Goal: Task Accomplishment & Management: Use online tool/utility

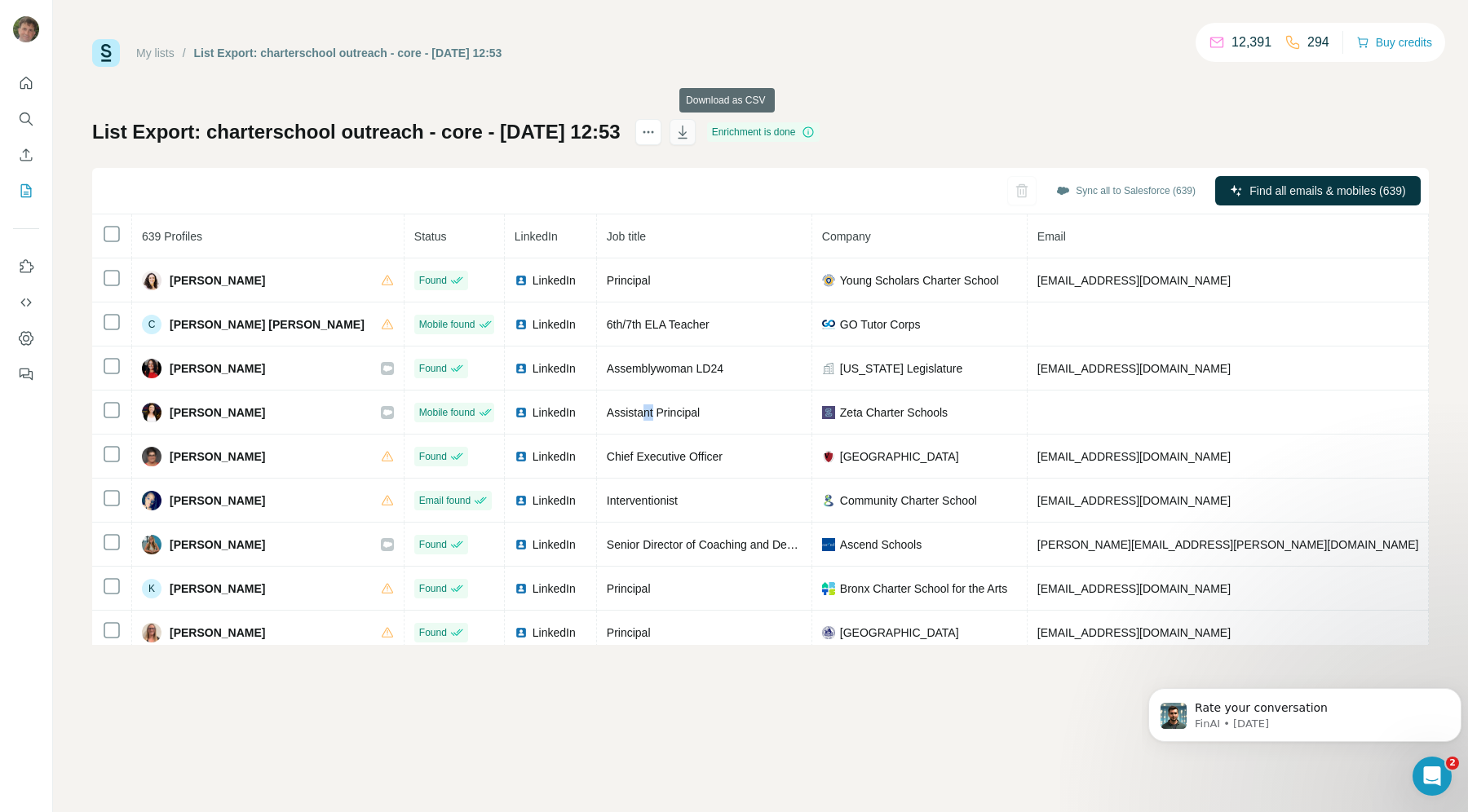
click at [691, 129] on icon "button" at bounding box center [682, 131] width 16 height 16
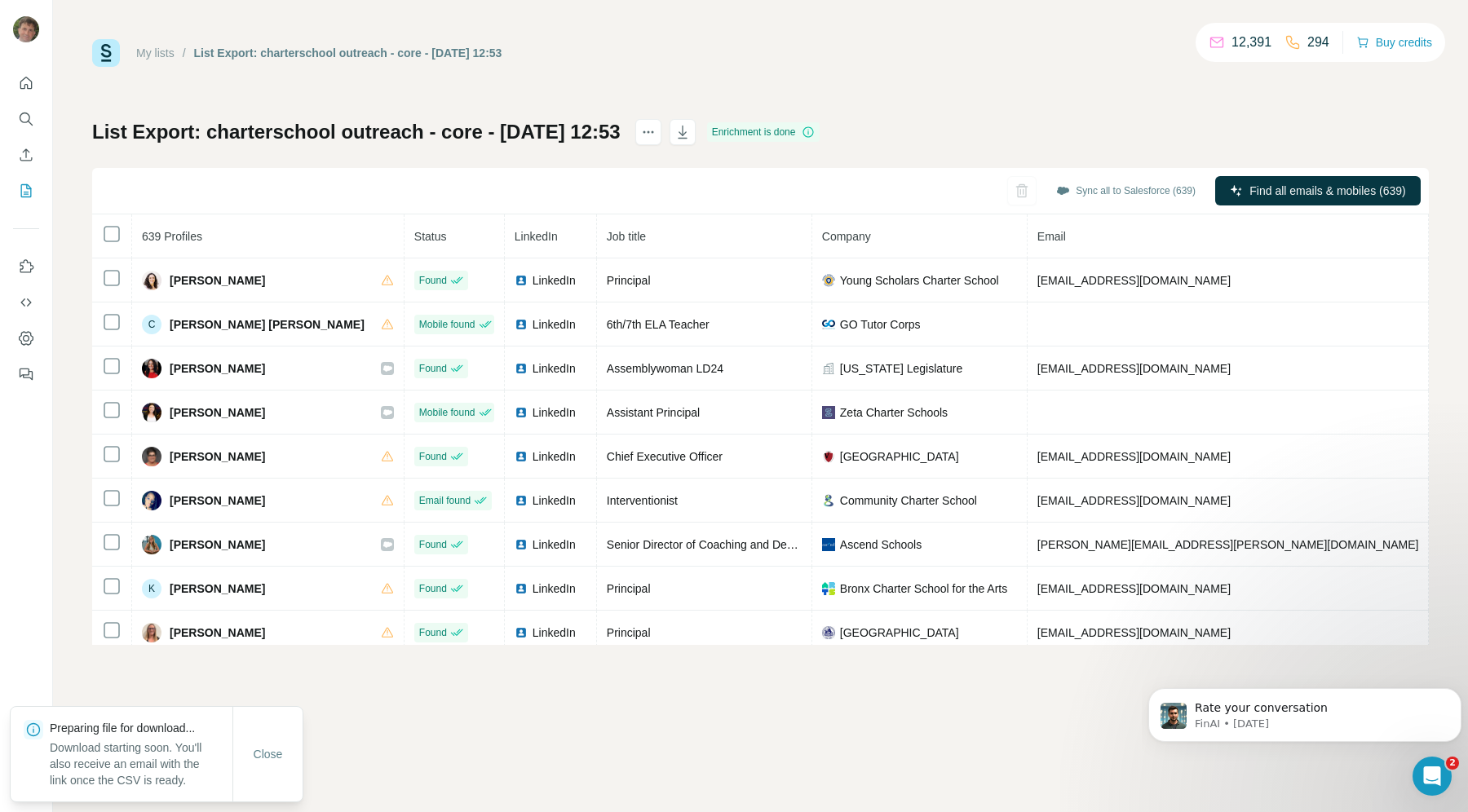
click at [824, 66] on div "My lists / List Export: charterschool outreach - core - [DATE] 12:53 12,391 294…" at bounding box center [760, 53] width 1336 height 28
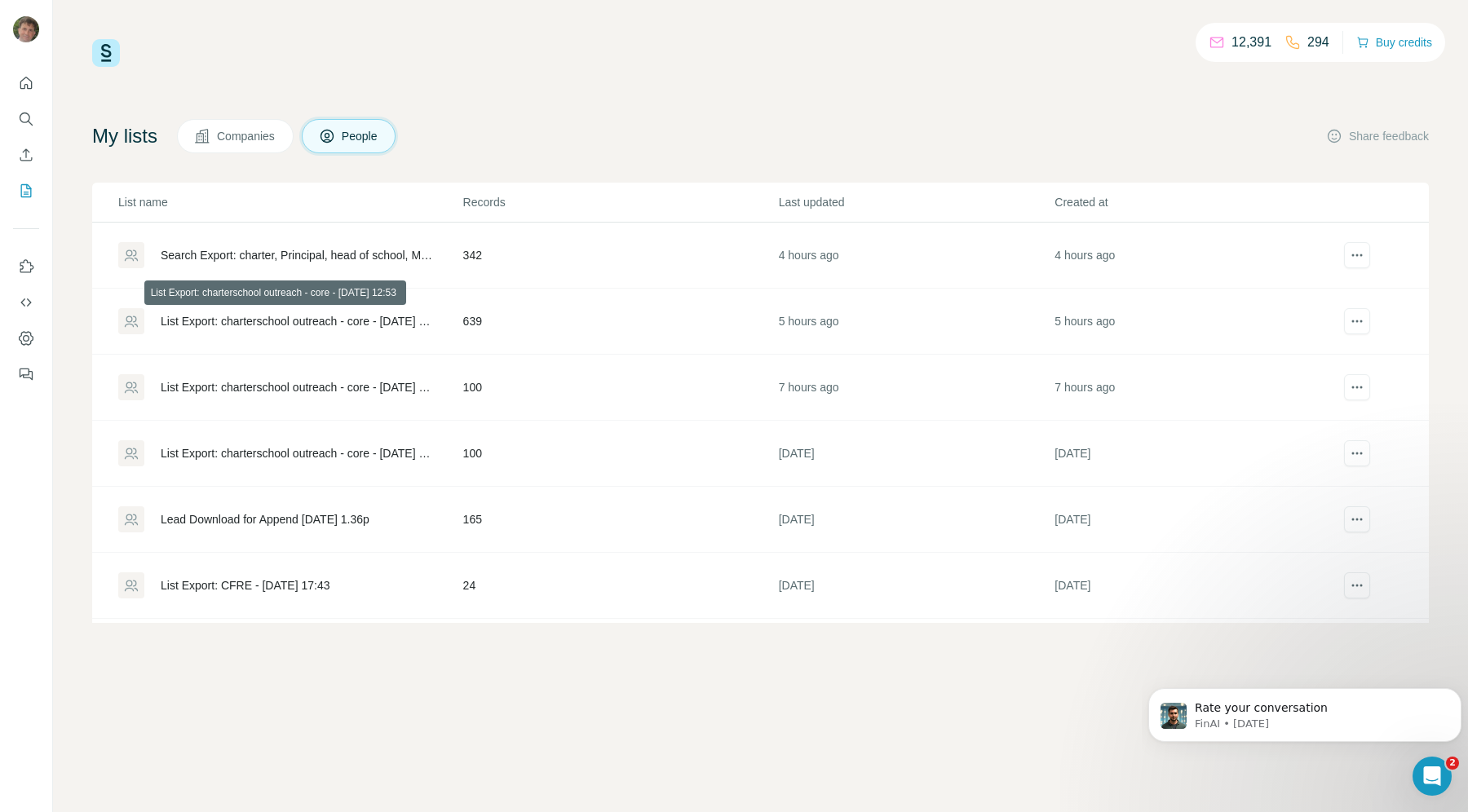
click at [400, 315] on div "List Export: charterschool outreach - core - [DATE] 12:53" at bounding box center [298, 321] width 275 height 16
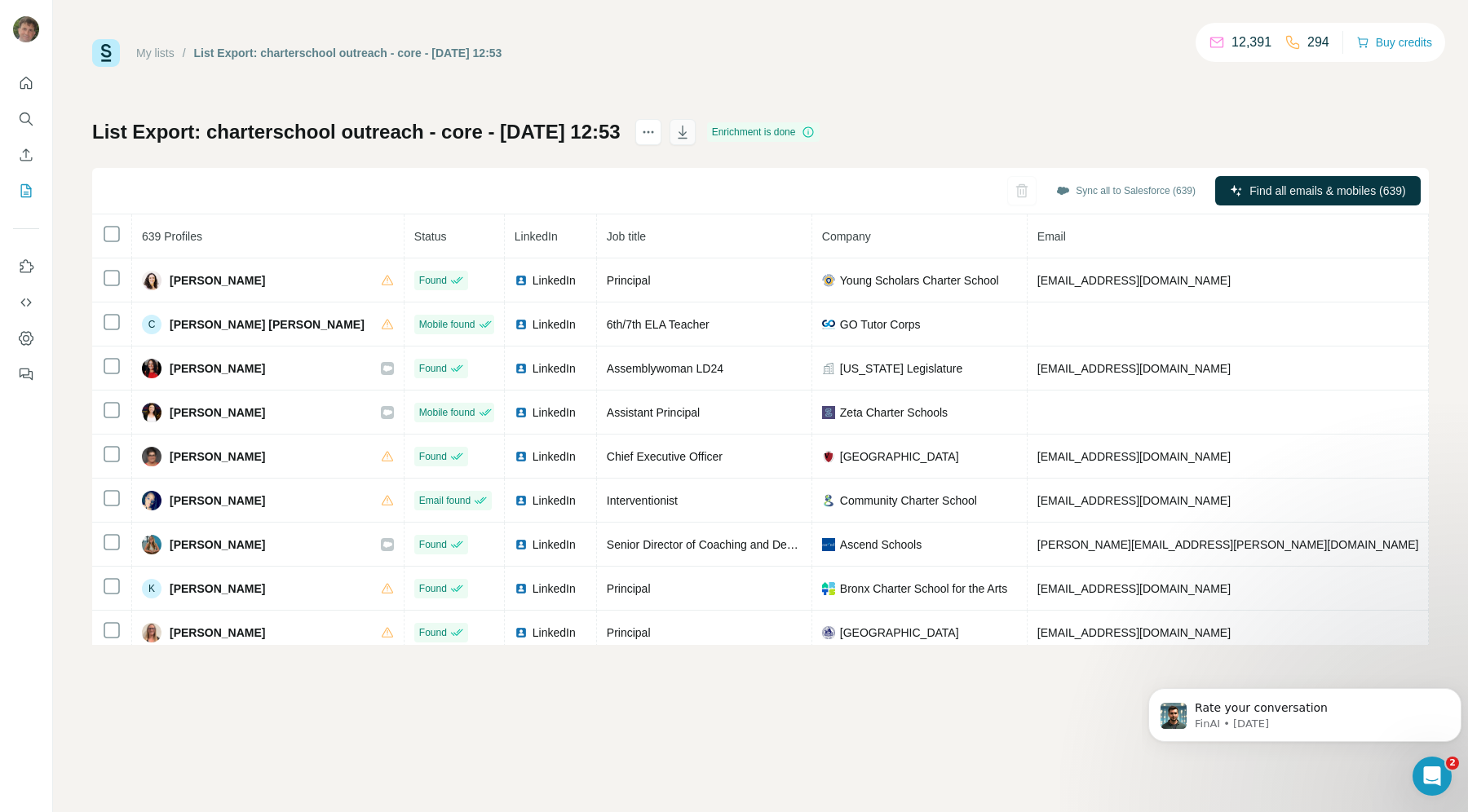
click at [691, 129] on icon "button" at bounding box center [682, 131] width 16 height 16
click at [687, 129] on icon "button" at bounding box center [681, 132] width 9 height 14
click at [259, 766] on span "Close" at bounding box center [268, 771] width 29 height 16
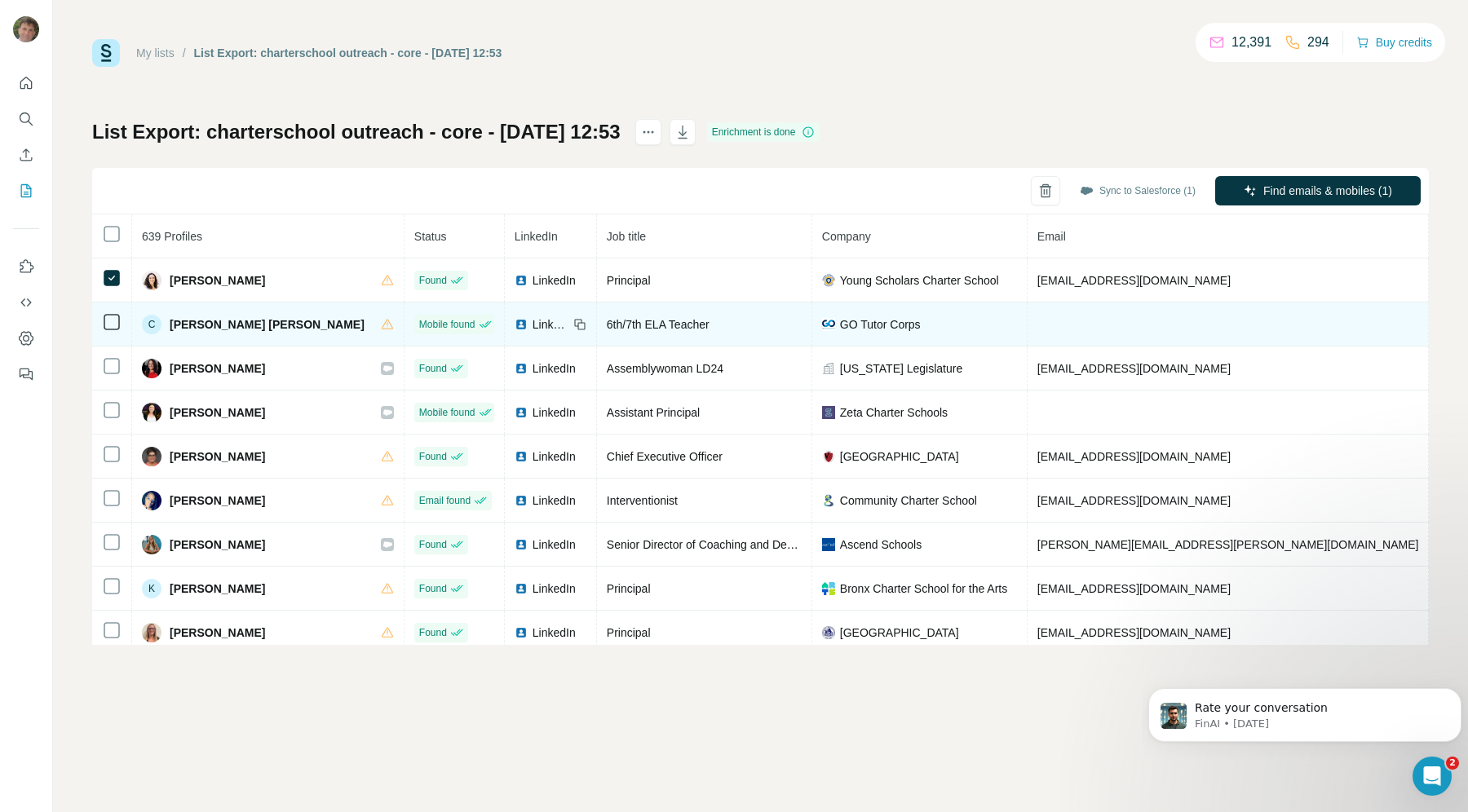
click at [107, 312] on icon at bounding box center [112, 322] width 19 height 19
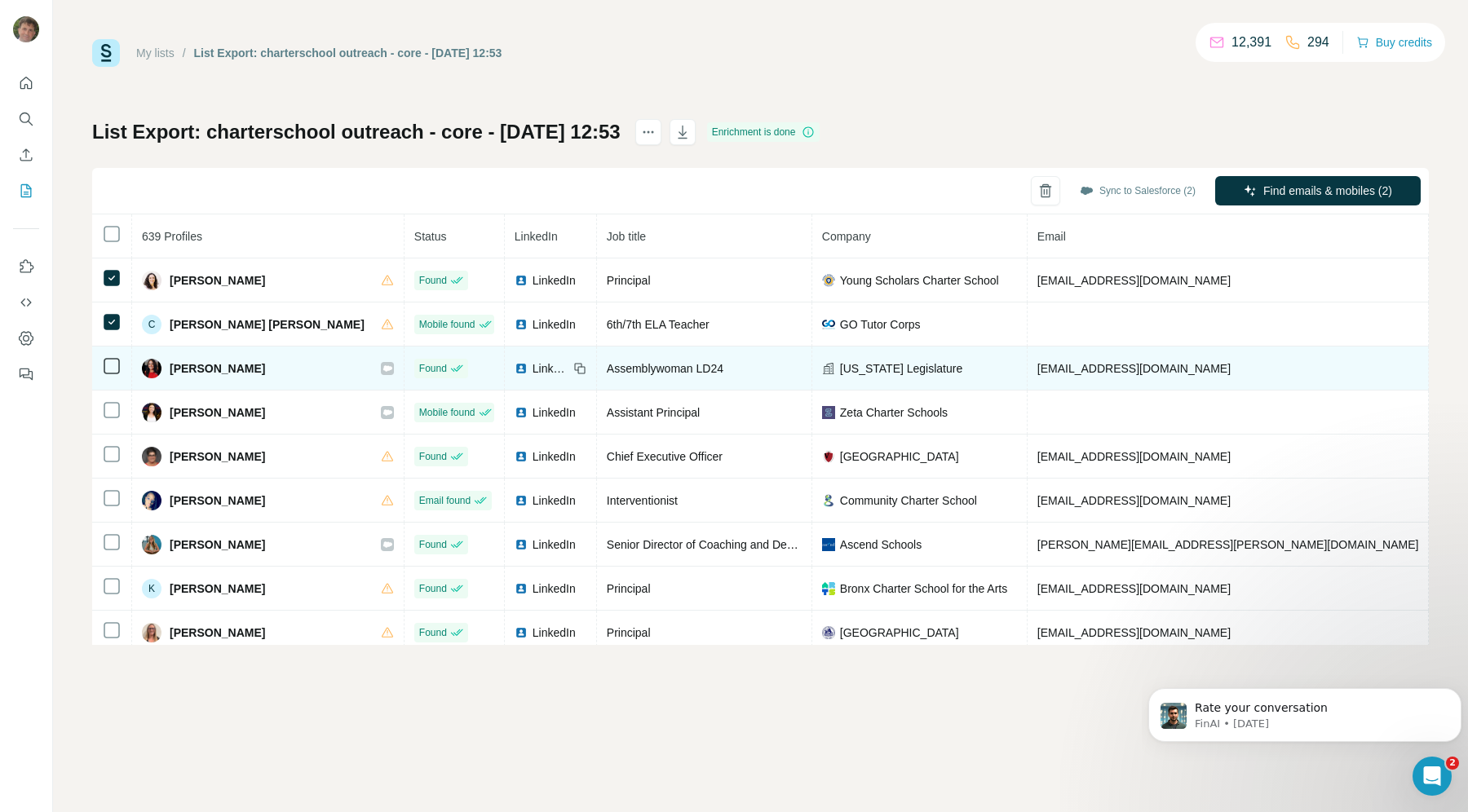
click at [100, 361] on td at bounding box center [112, 368] width 40 height 44
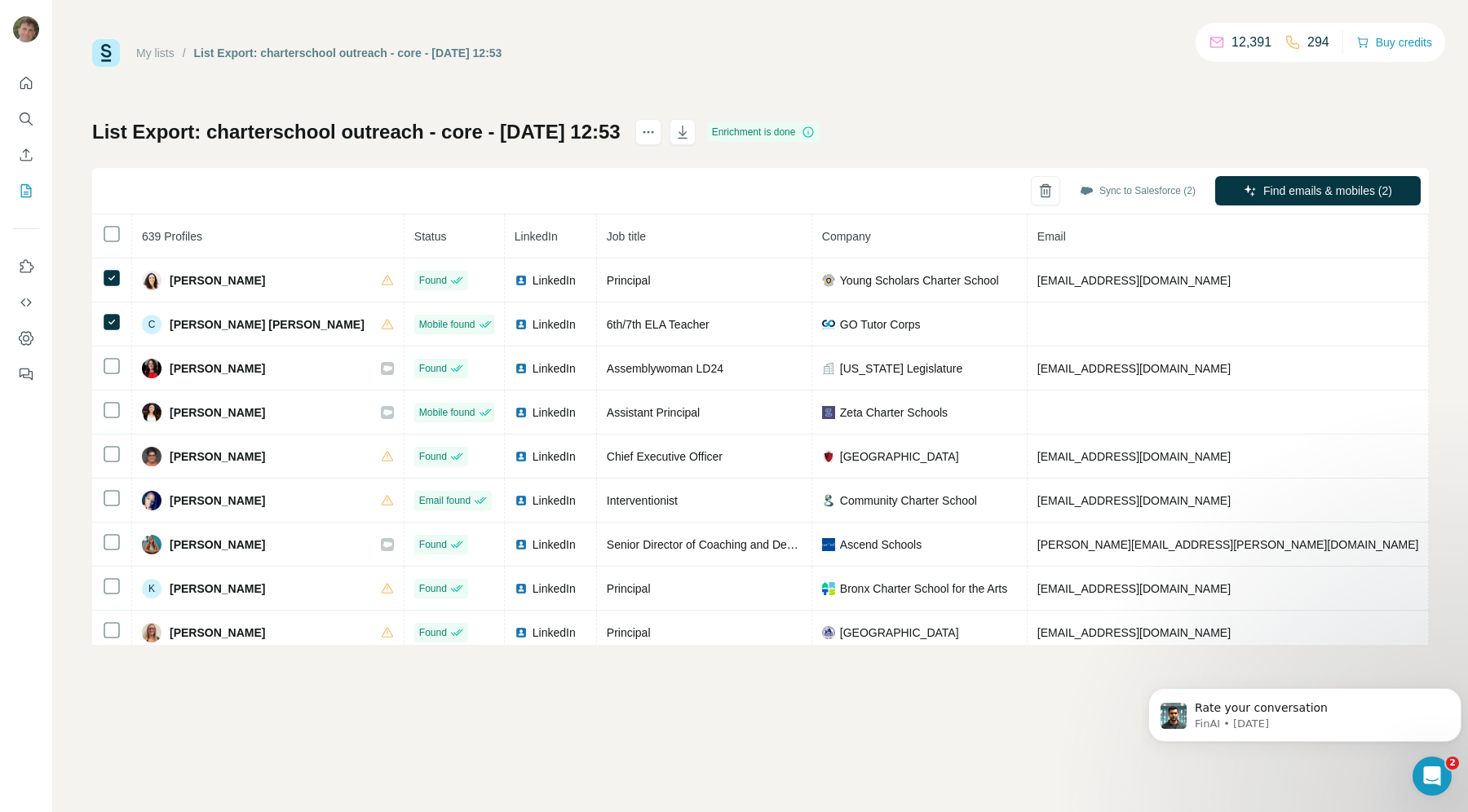
click at [1037, 240] on span "Email" at bounding box center [1051, 236] width 29 height 14
click at [656, 131] on icon "actions" at bounding box center [648, 131] width 16 height 16
click at [656, 127] on icon "actions" at bounding box center [648, 131] width 16 height 16
click at [656, 130] on icon "actions" at bounding box center [648, 131] width 16 height 16
click at [645, 148] on div "List Export: charterschool outreach - core - 28/09/2025 12:53 Enrichment is don…" at bounding box center [760, 381] width 1336 height 526
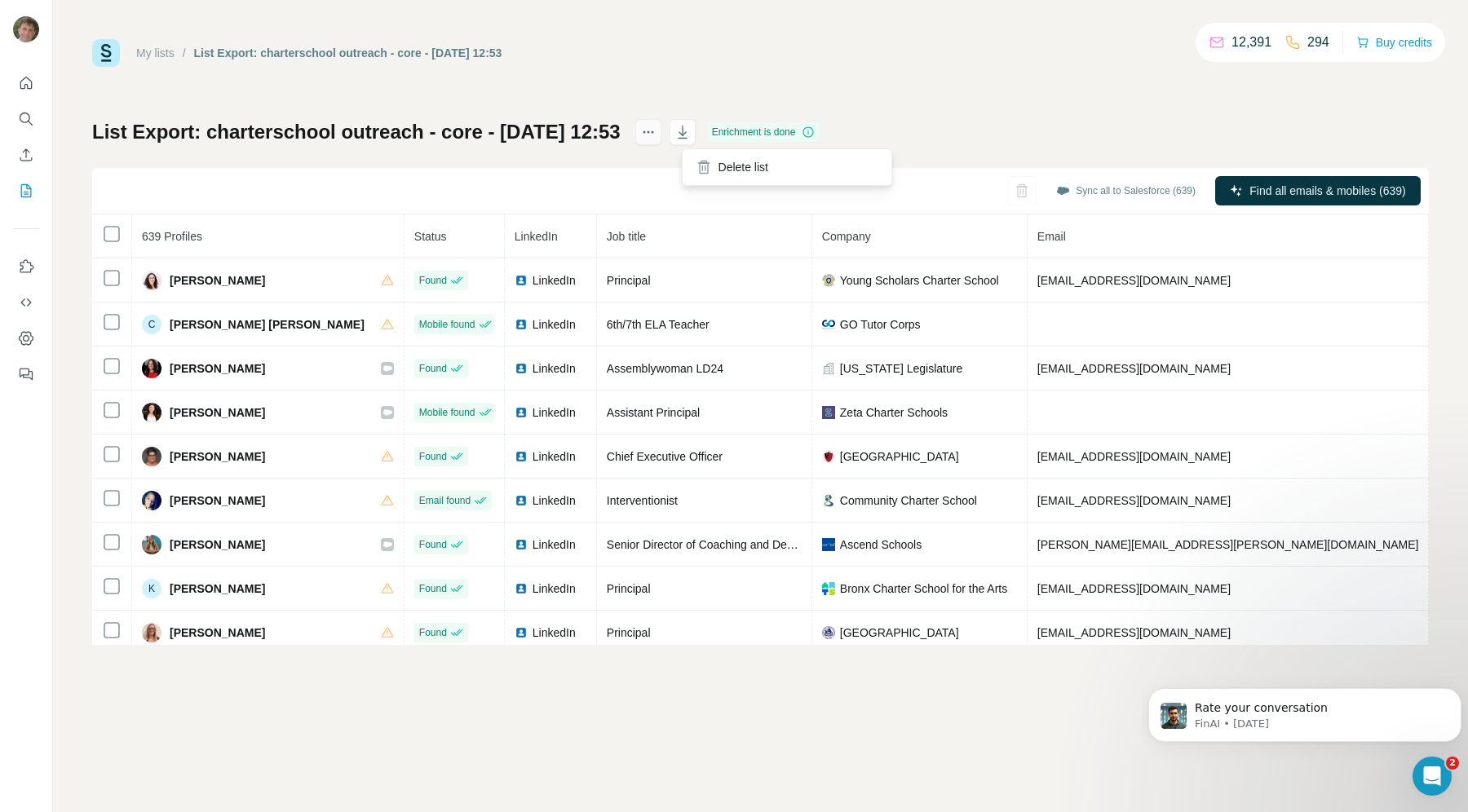
click at [656, 130] on icon "actions" at bounding box center [648, 131] width 16 height 16
click at [691, 129] on icon "button" at bounding box center [682, 131] width 16 height 16
click at [691, 132] on icon "button" at bounding box center [682, 131] width 16 height 16
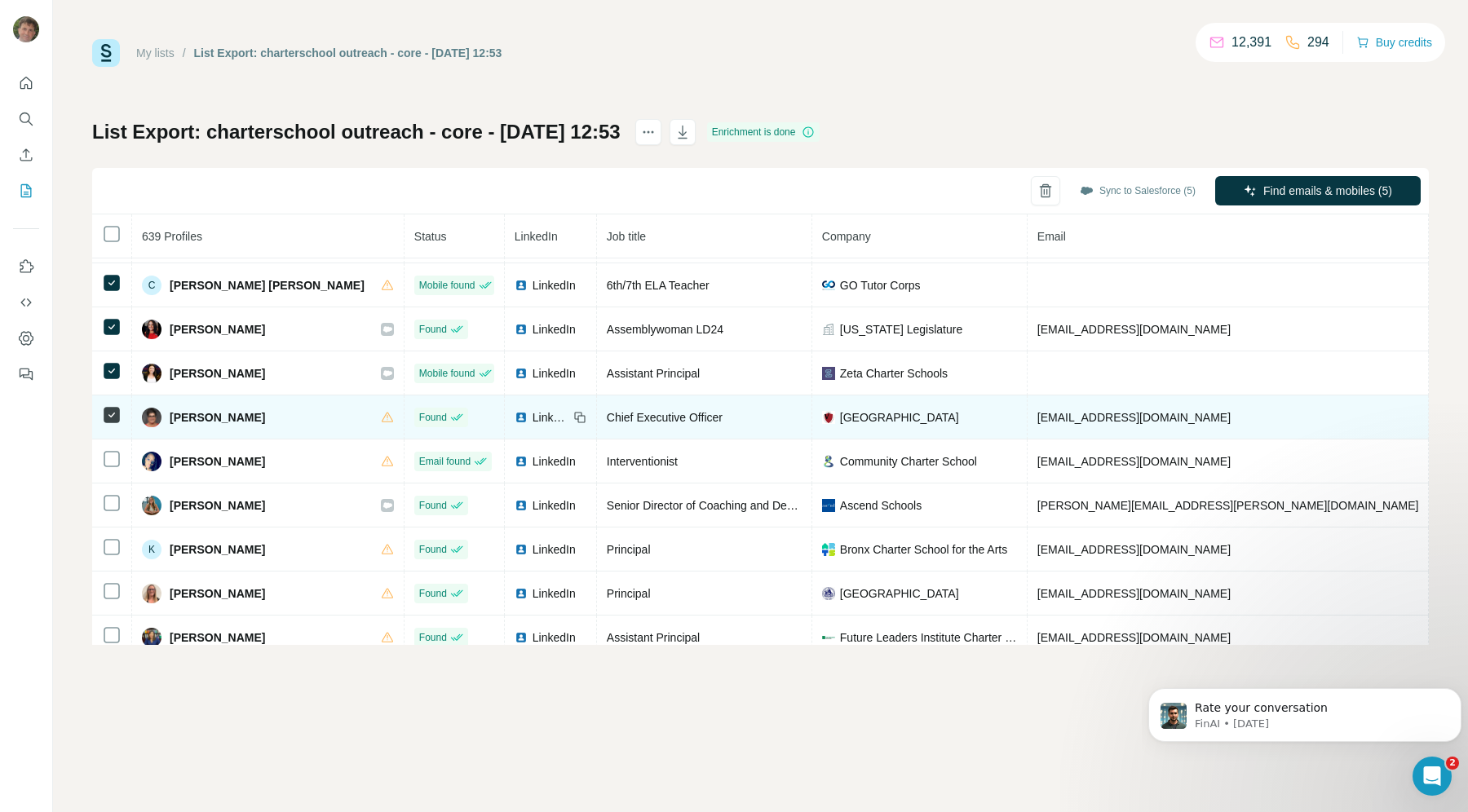
scroll to position [60, 0]
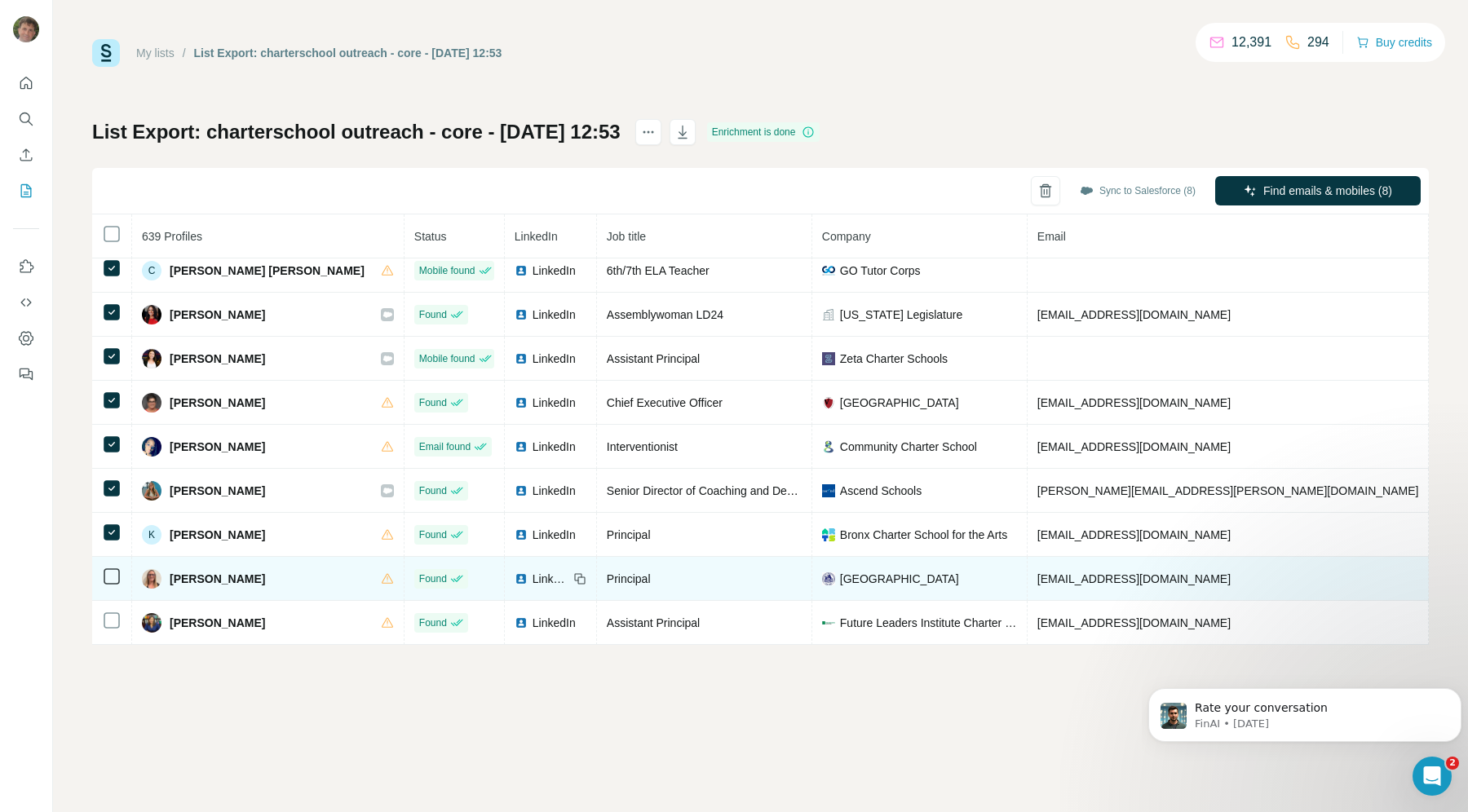
click at [108, 556] on td at bounding box center [112, 579] width 40 height 44
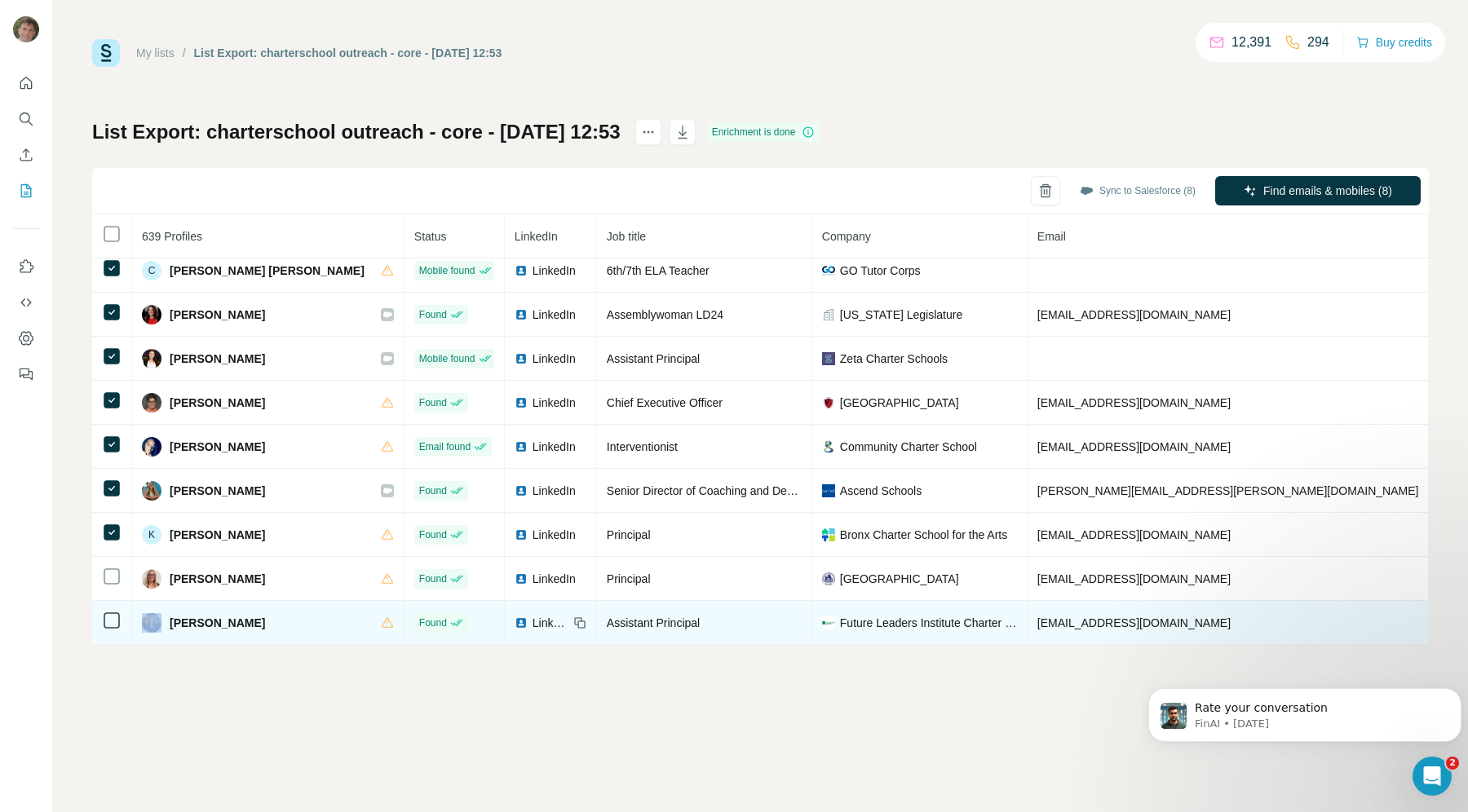
click at [100, 609] on td at bounding box center [112, 623] width 40 height 44
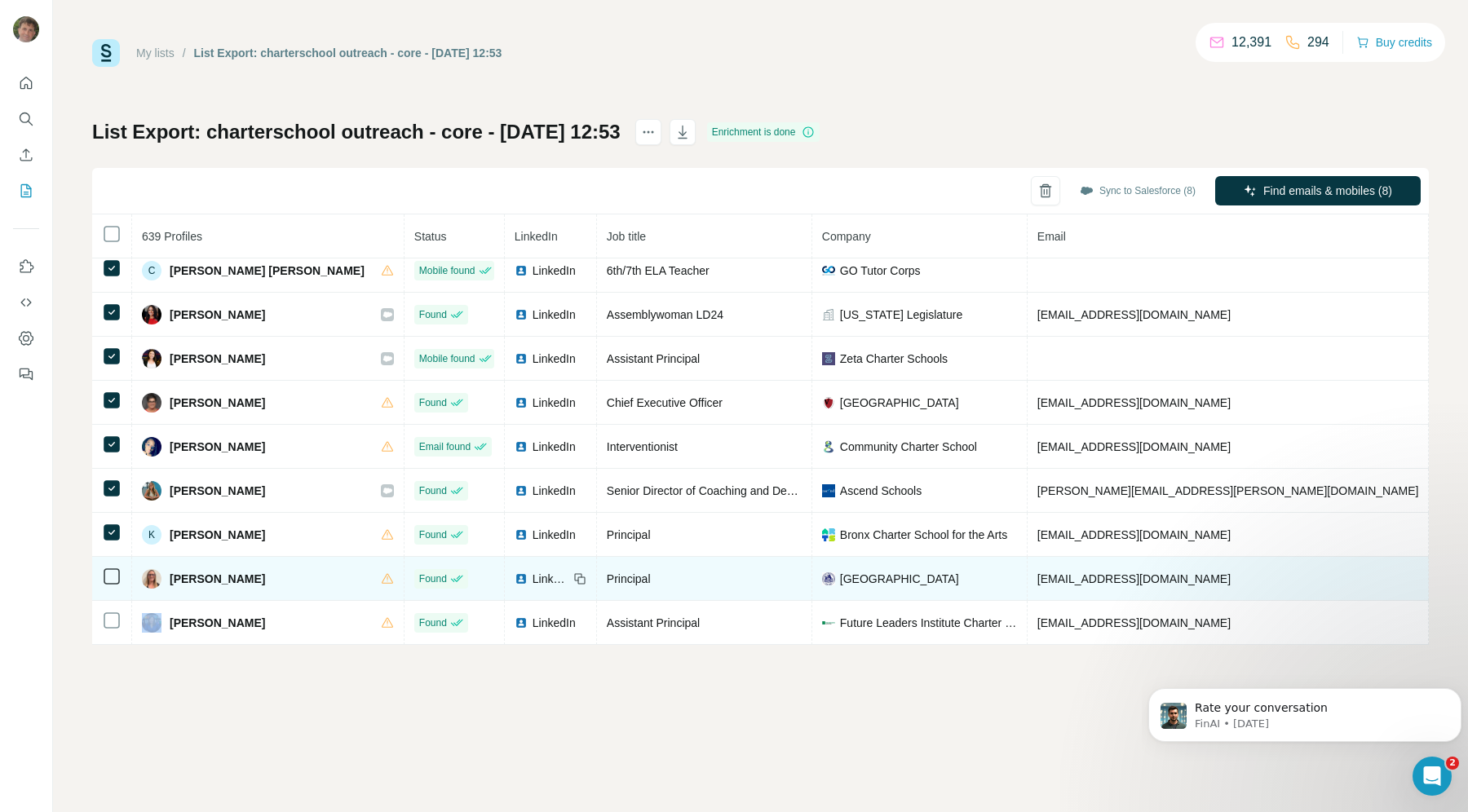
scroll to position [0, 0]
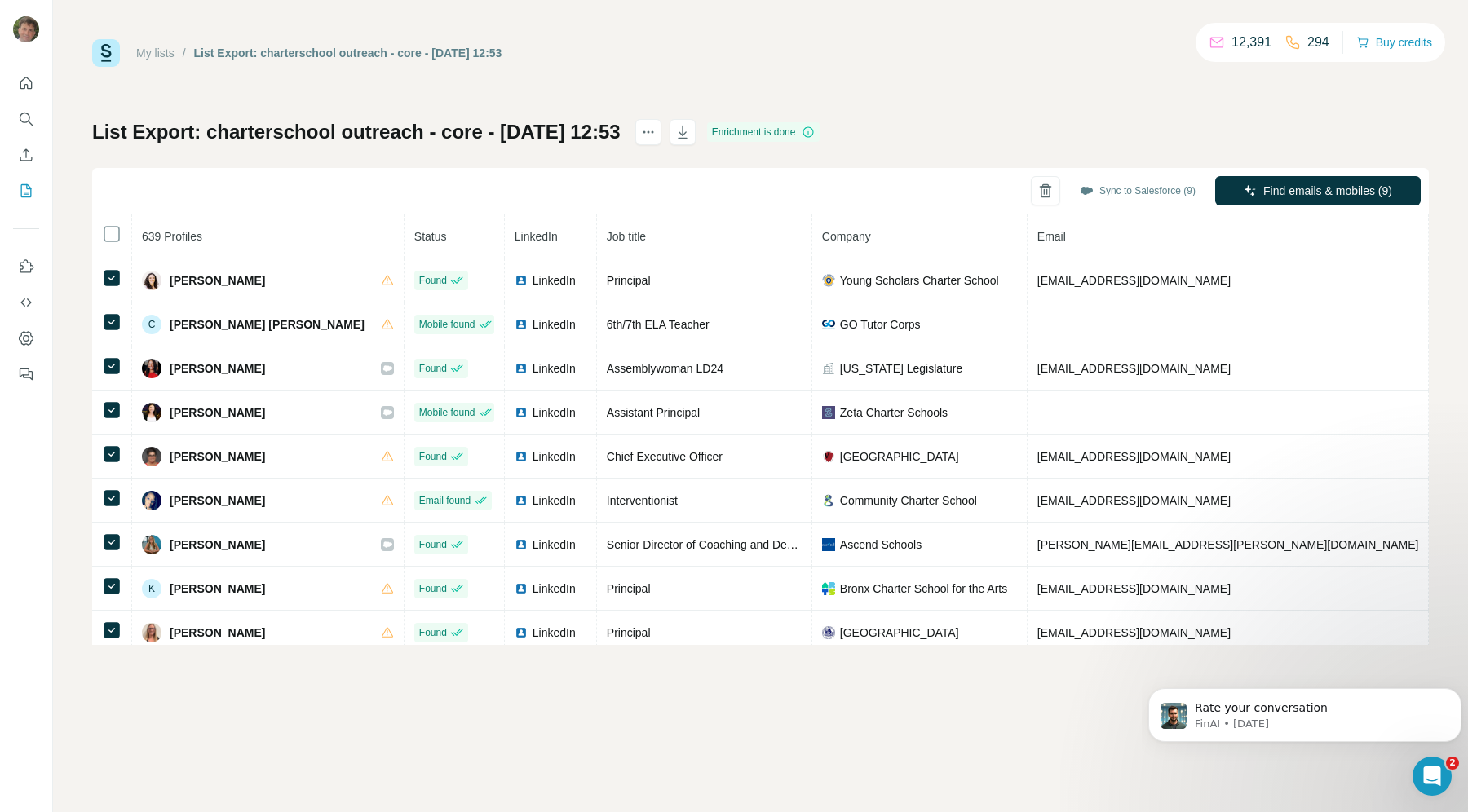
click at [693, 210] on div "Sync to Salesforce (9) Find emails & mobiles (9)" at bounding box center [760, 191] width 1336 height 46
click at [624, 79] on div "My lists / List Export: charterschool outreach - core - [DATE] 12:53 12,391 294…" at bounding box center [760, 342] width 1336 height 606
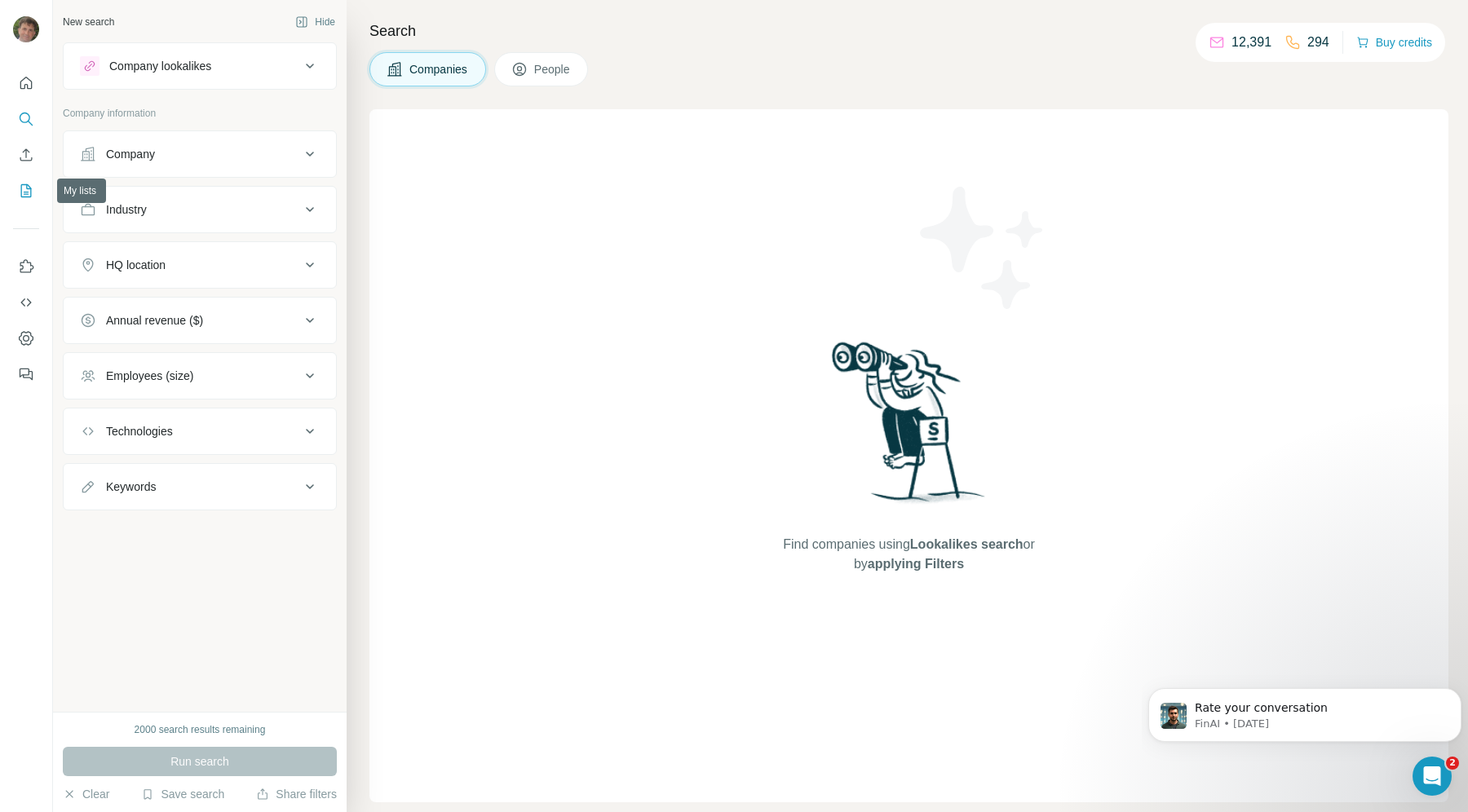
click at [29, 187] on icon "My lists" at bounding box center [26, 191] width 11 height 14
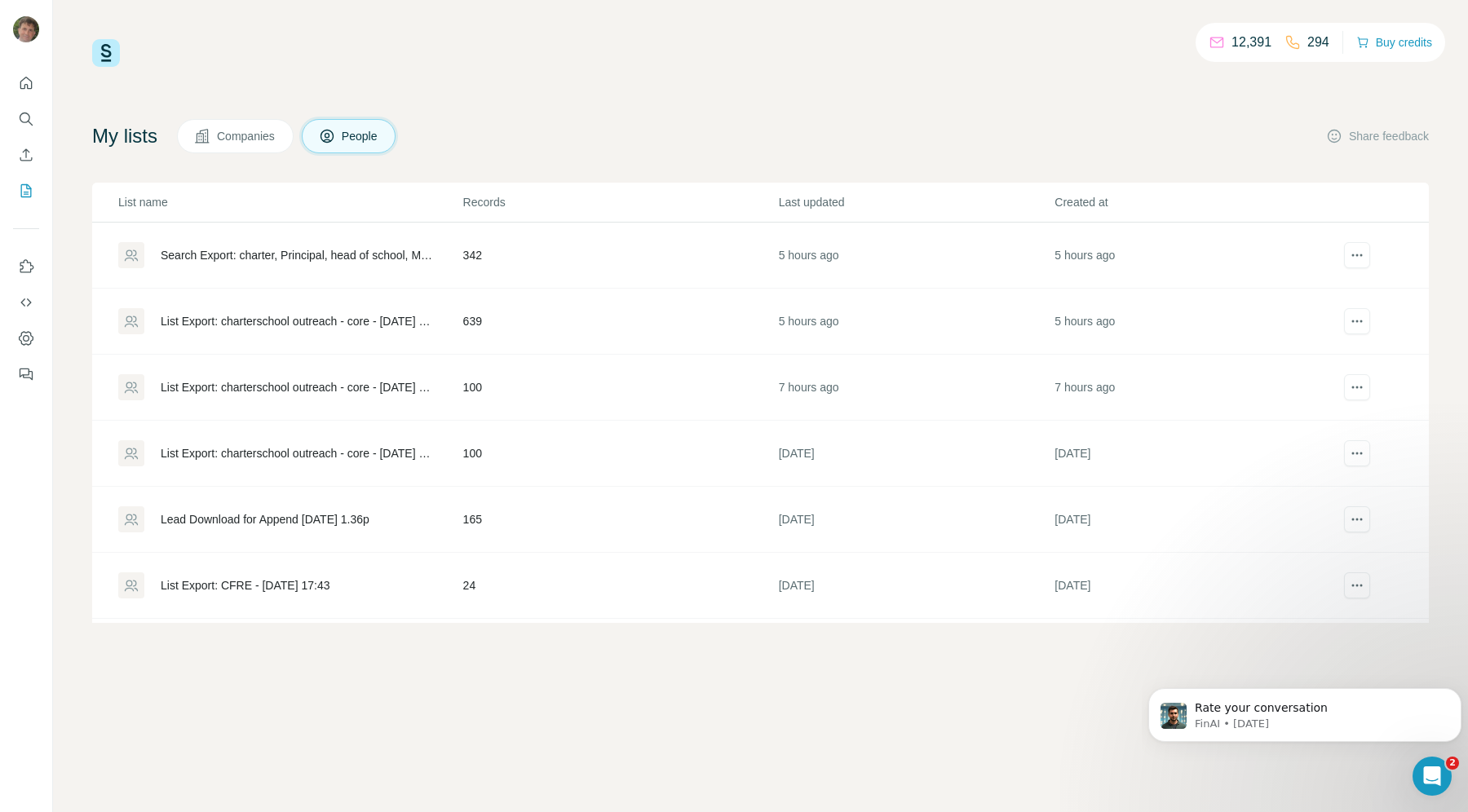
click at [276, 319] on div "List Export: charterschool outreach - core - [DATE] 12:53" at bounding box center [298, 321] width 275 height 16
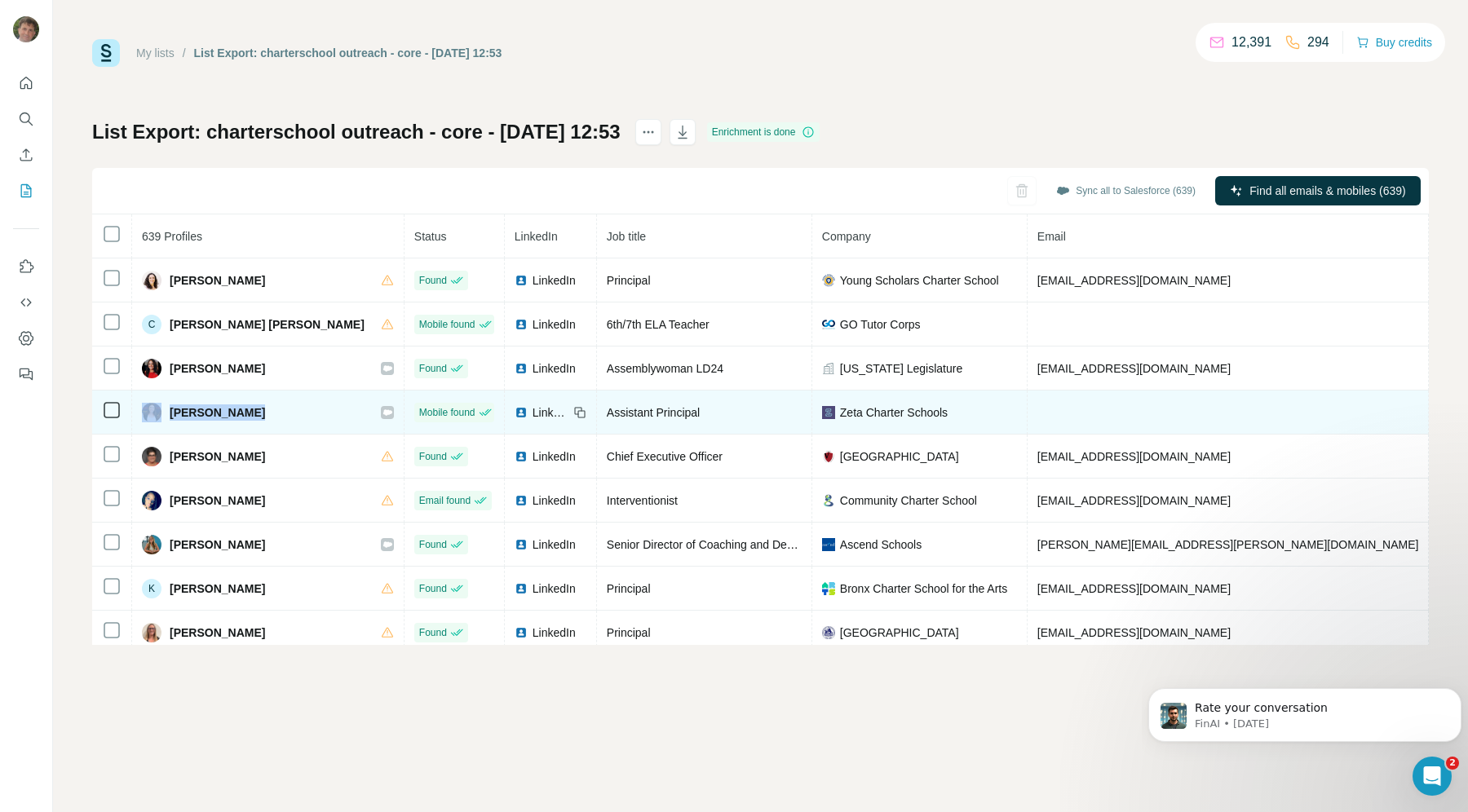
drag, startPoint x: 266, startPoint y: 402, endPoint x: 161, endPoint y: 410, distance: 105.3
click at [161, 410] on div "[PERSON_NAME]" at bounding box center [267, 413] width 252 height 19
copy div "[PERSON_NAME]"
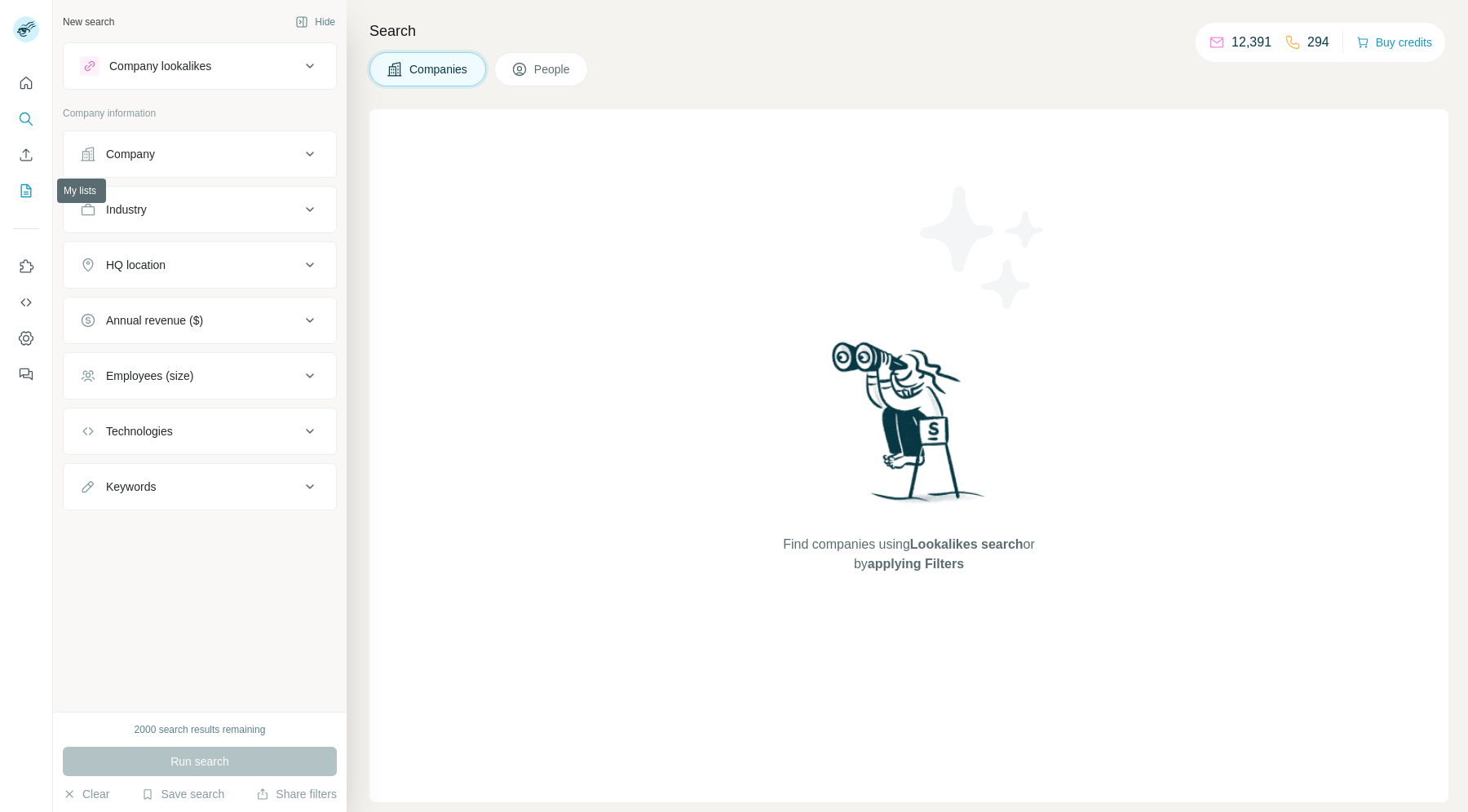
drag, startPoint x: 0, startPoint y: 0, endPoint x: 22, endPoint y: 196, distance: 197.2
click at [22, 196] on icon "My lists" at bounding box center [26, 190] width 16 height 16
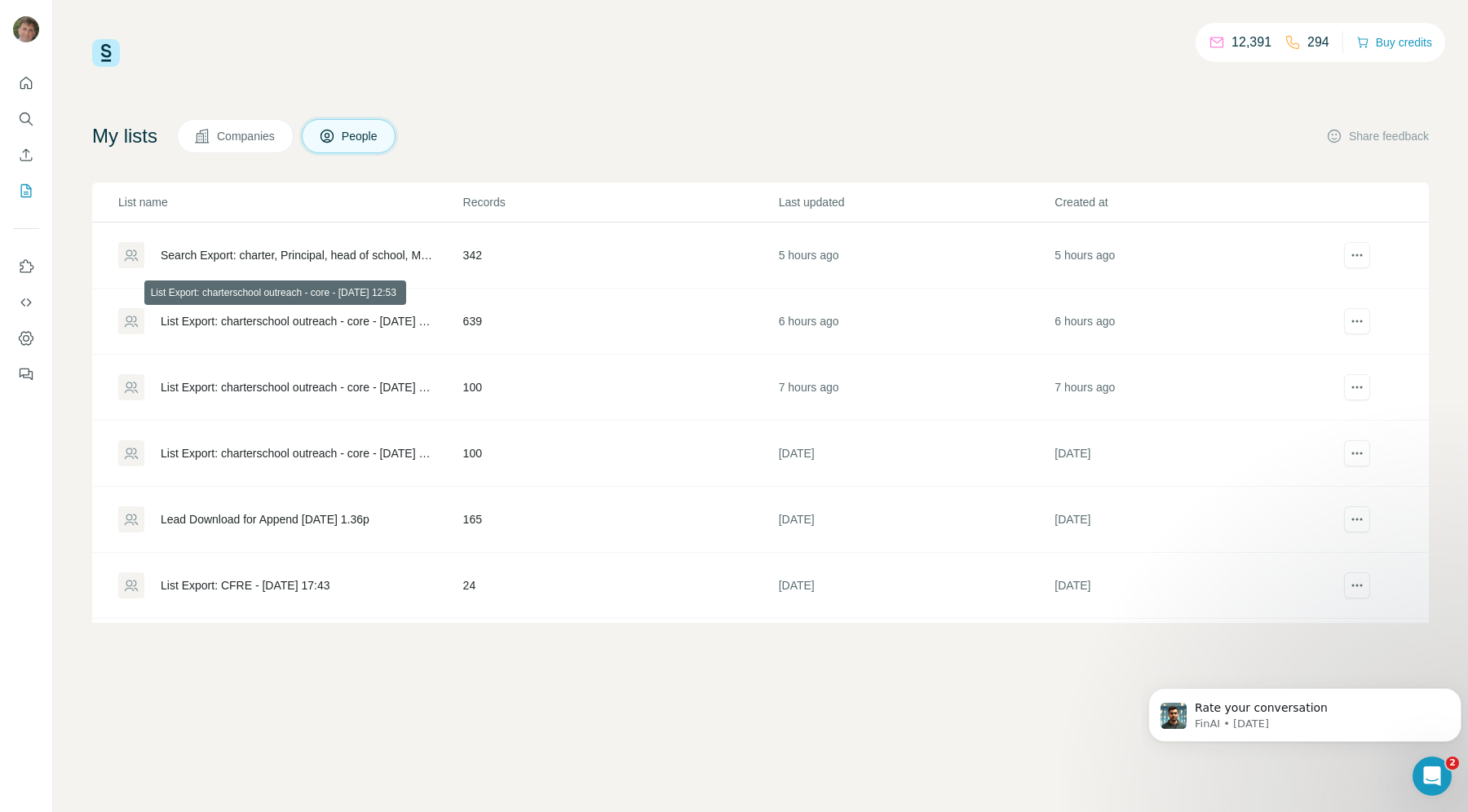
click at [214, 316] on div "List Export: charterschool outreach - core - [DATE] 12:53" at bounding box center [298, 321] width 275 height 16
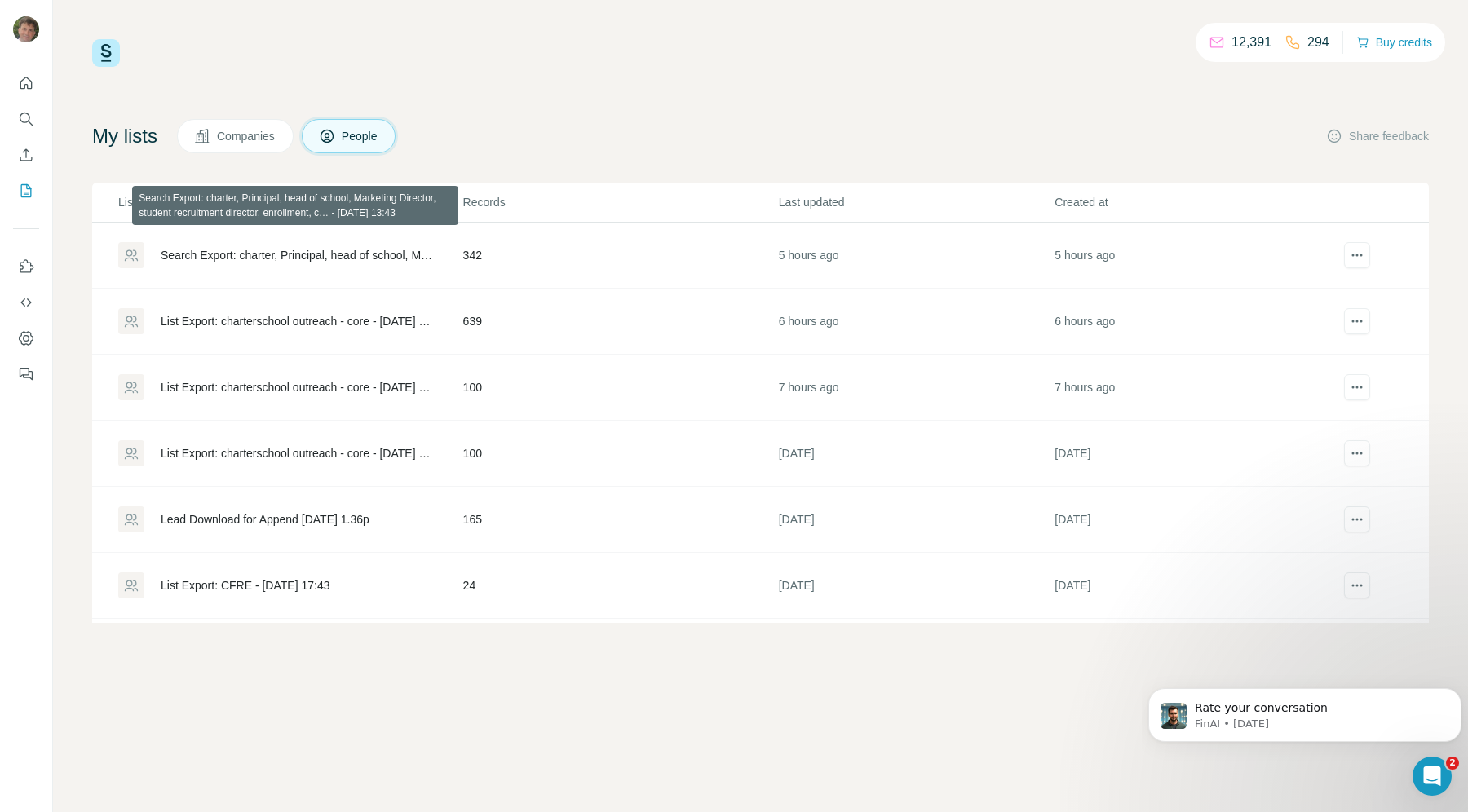
click at [300, 254] on div "Search Export: charter, Principal, head of school, Marketing Director, student …" at bounding box center [298, 255] width 275 height 16
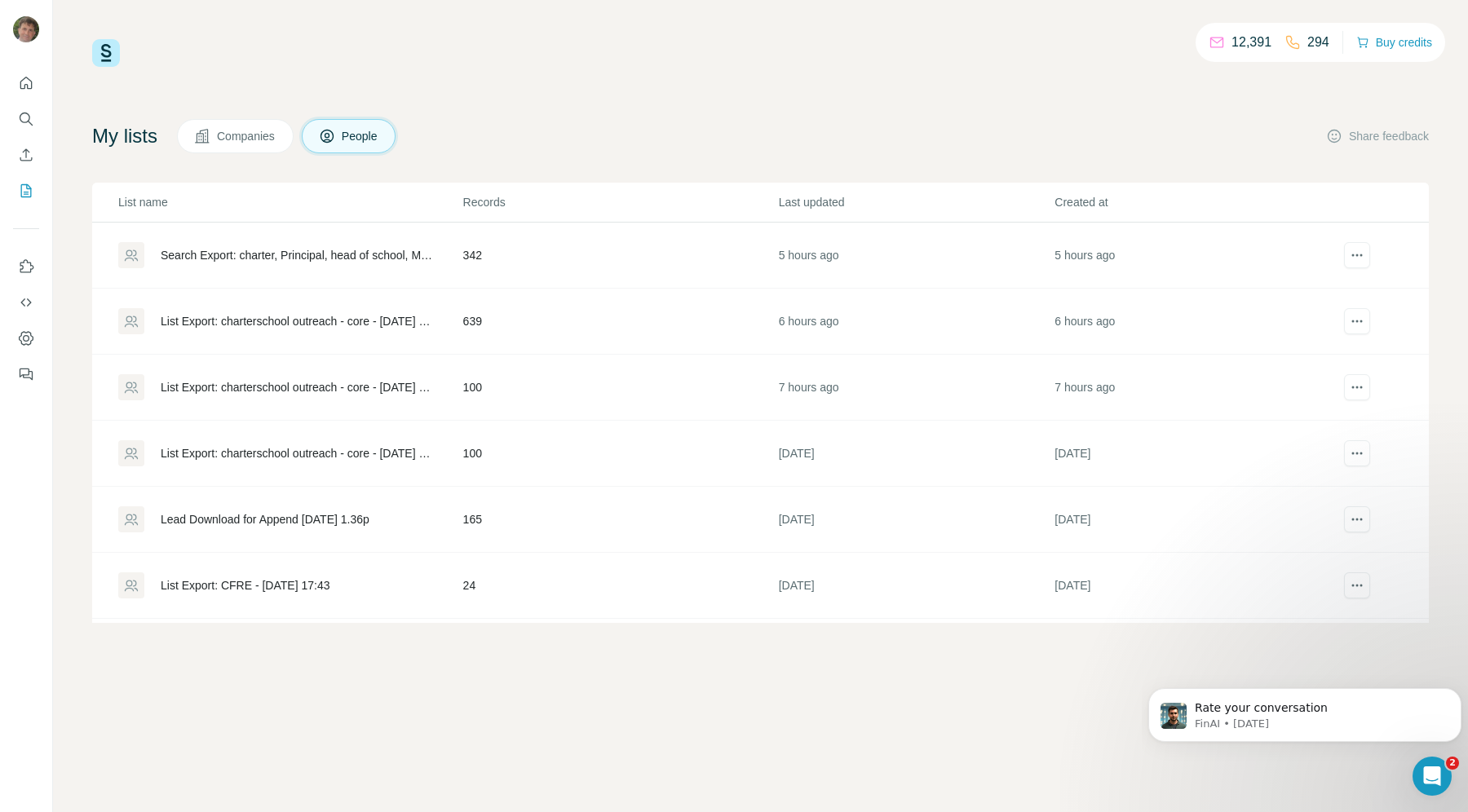
click at [406, 313] on div "List Export: charterschool outreach - core - [DATE] 12:53" at bounding box center [298, 321] width 275 height 16
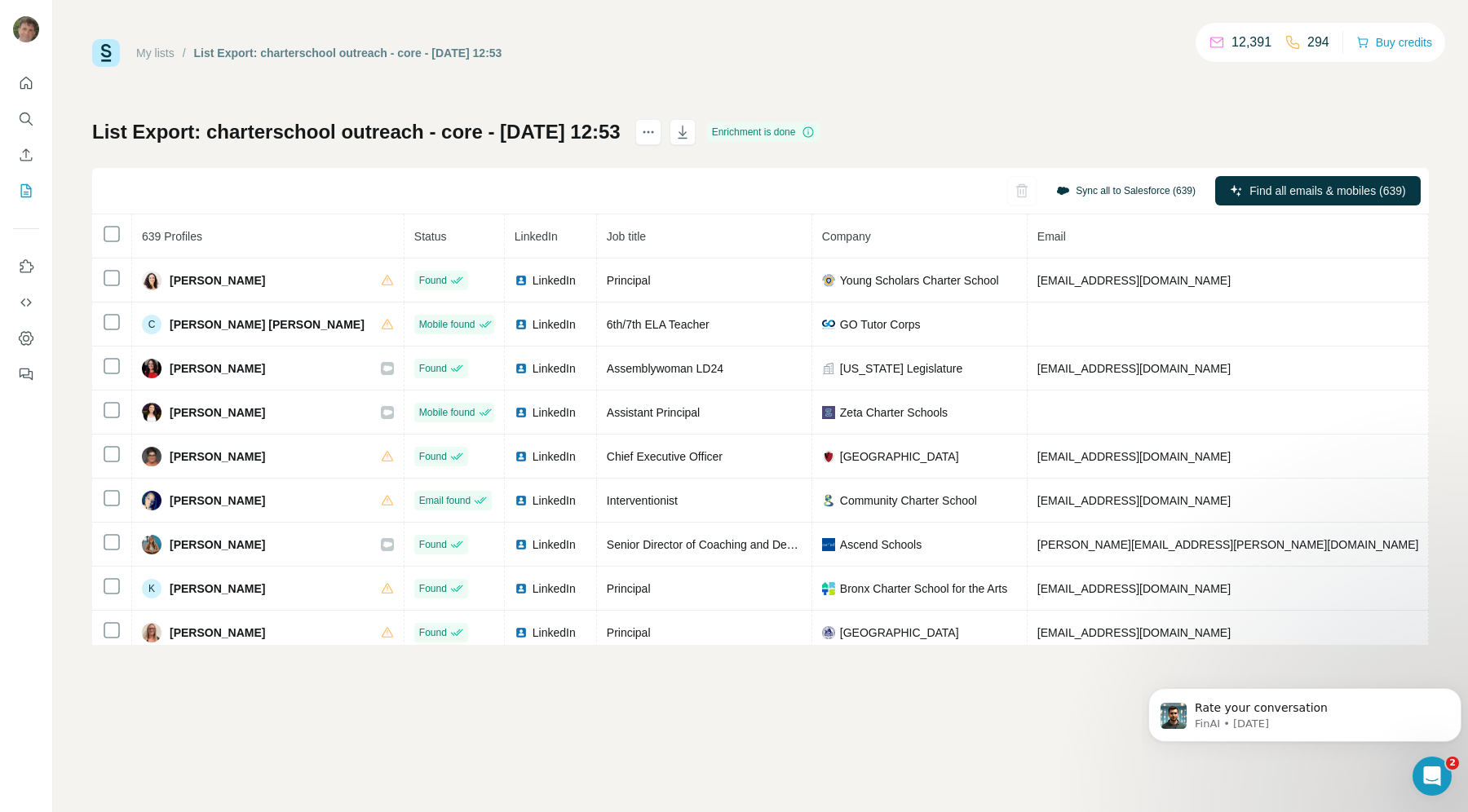
click at [1156, 191] on button "Sync all to Salesforce (639)" at bounding box center [1126, 190] width 162 height 24
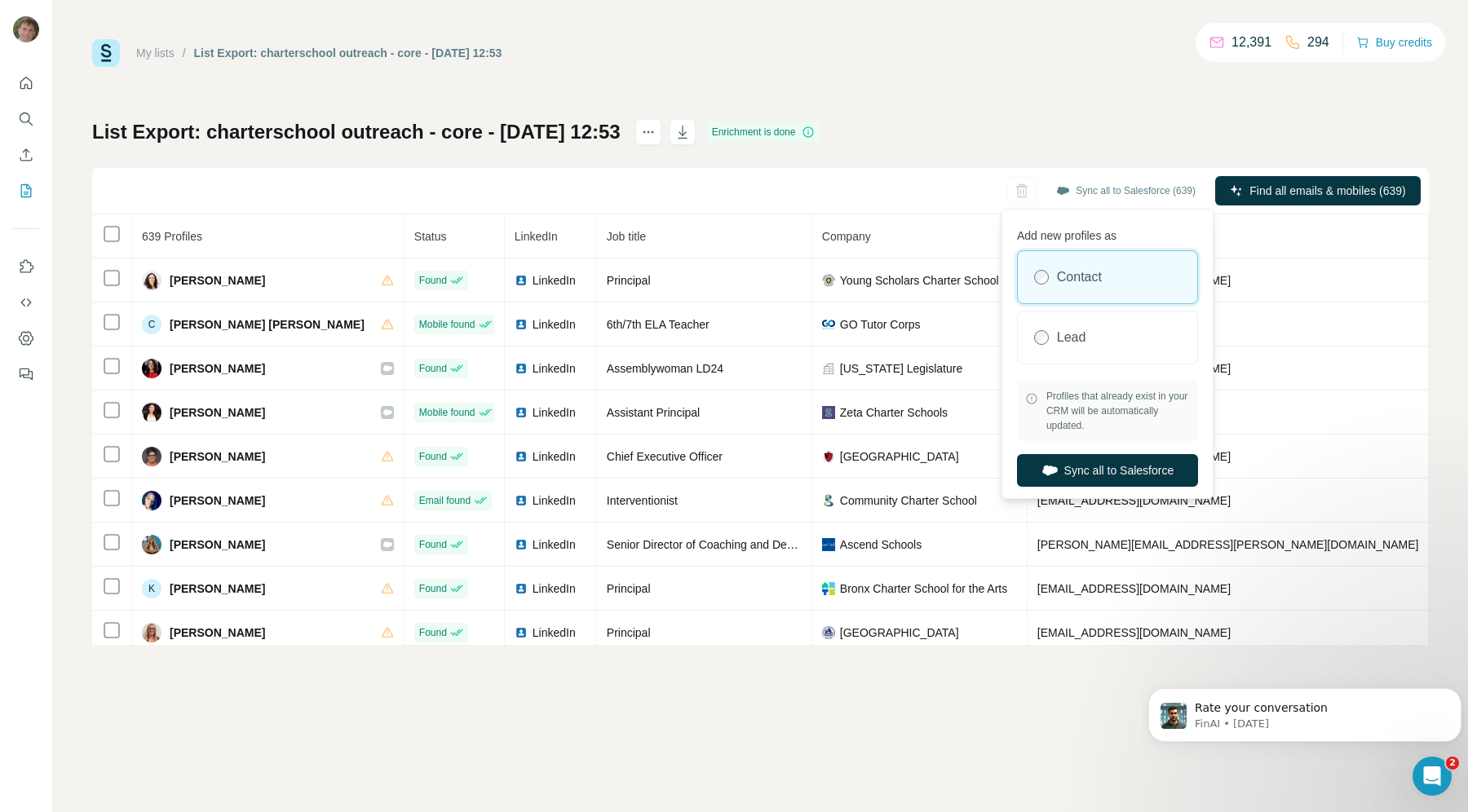
click at [989, 119] on div "List Export: charterschool outreach - core - 28/09/2025 12:53 Enrichment is don…" at bounding box center [760, 381] width 1336 height 526
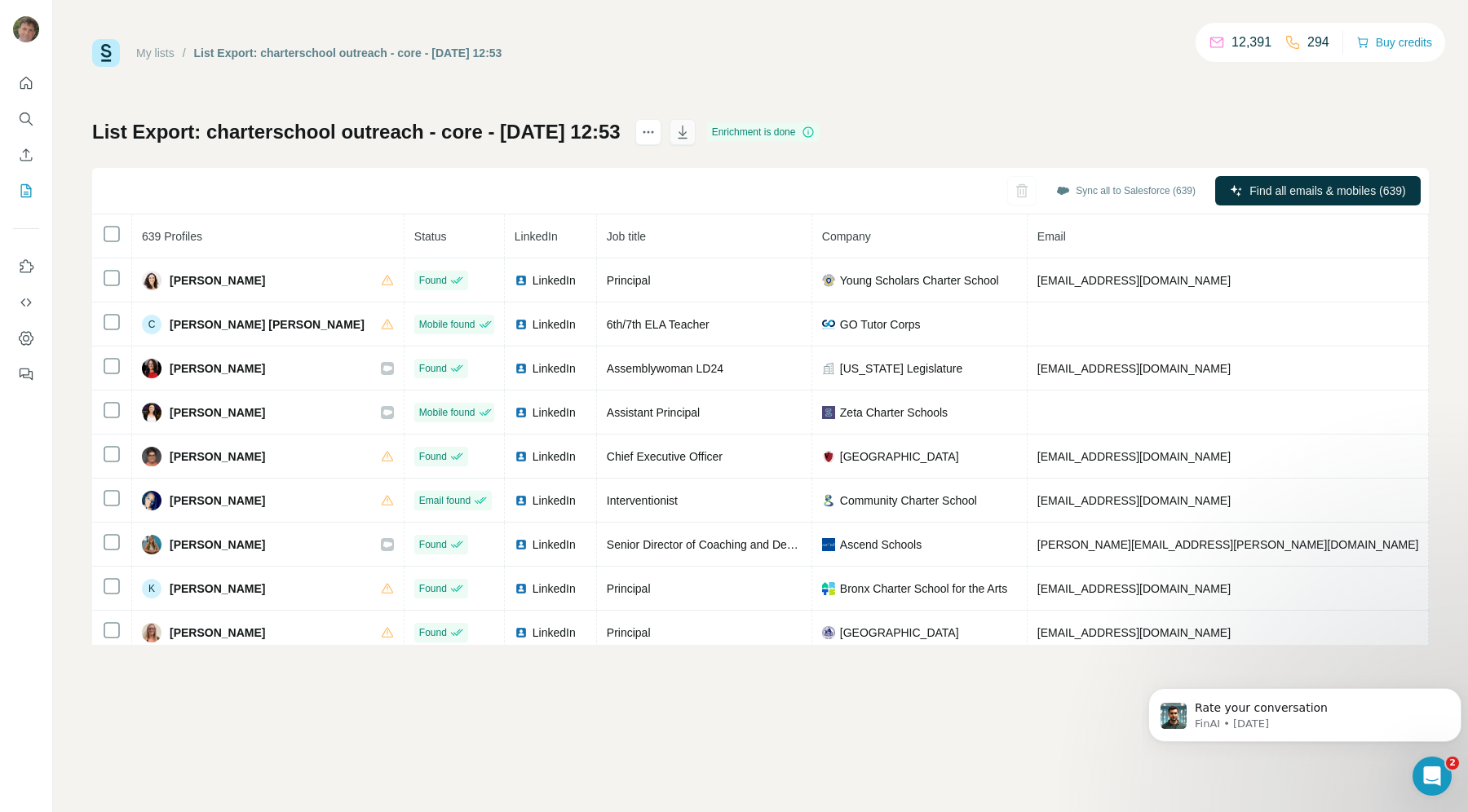
click at [691, 139] on icon "button" at bounding box center [682, 131] width 16 height 16
drag, startPoint x: 2, startPoint y: 2, endPoint x: 353, endPoint y: 80, distance: 359.6
click at [354, 82] on div "My lists / List Export: charterschool outreach - core - 28/09/2025 12:53 12,391…" at bounding box center [760, 342] width 1336 height 606
click at [24, 191] on icon "My lists" at bounding box center [26, 190] width 16 height 16
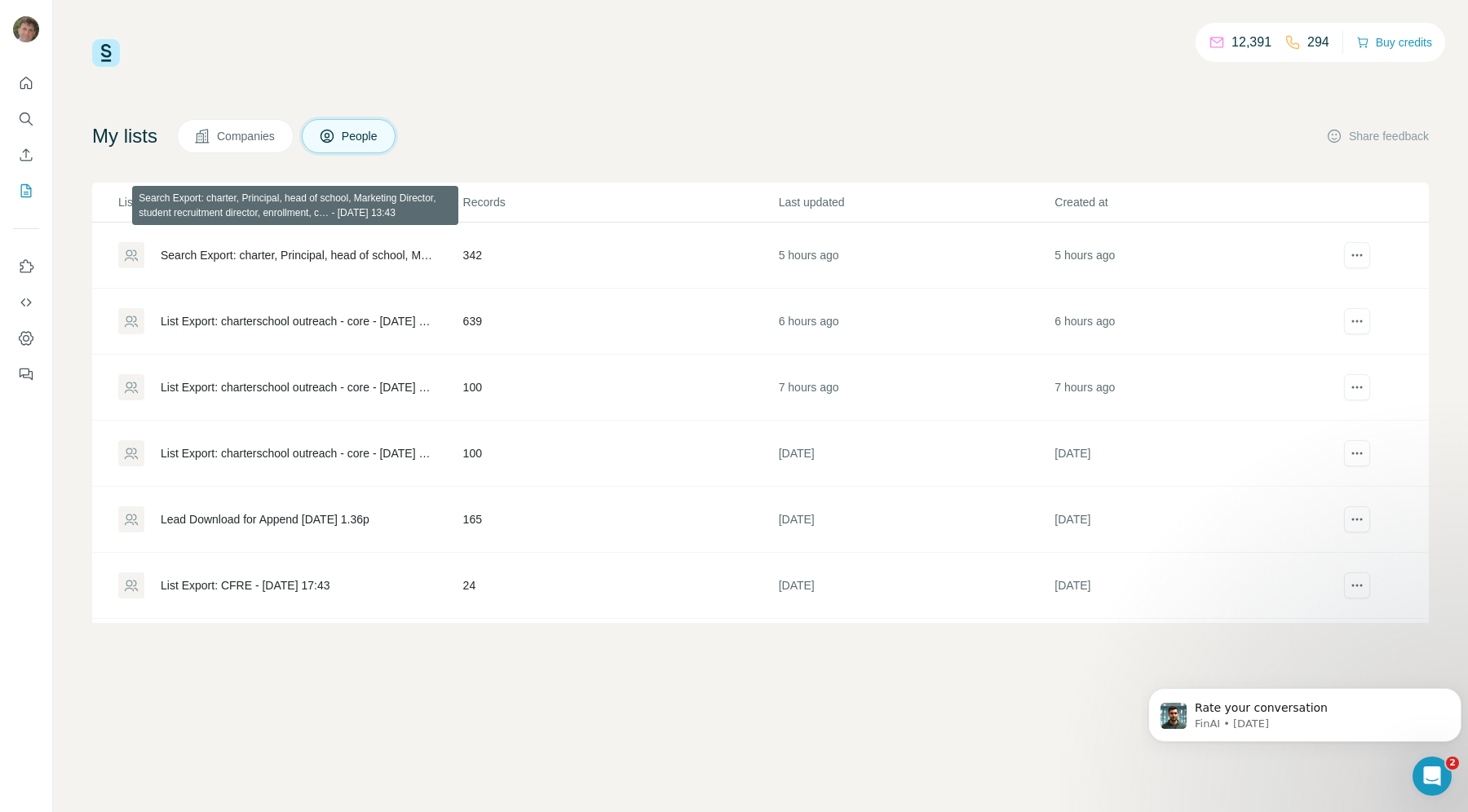
click at [253, 257] on div "Search Export: charter, Principal, head of school, Marketing Director, student …" at bounding box center [298, 255] width 275 height 16
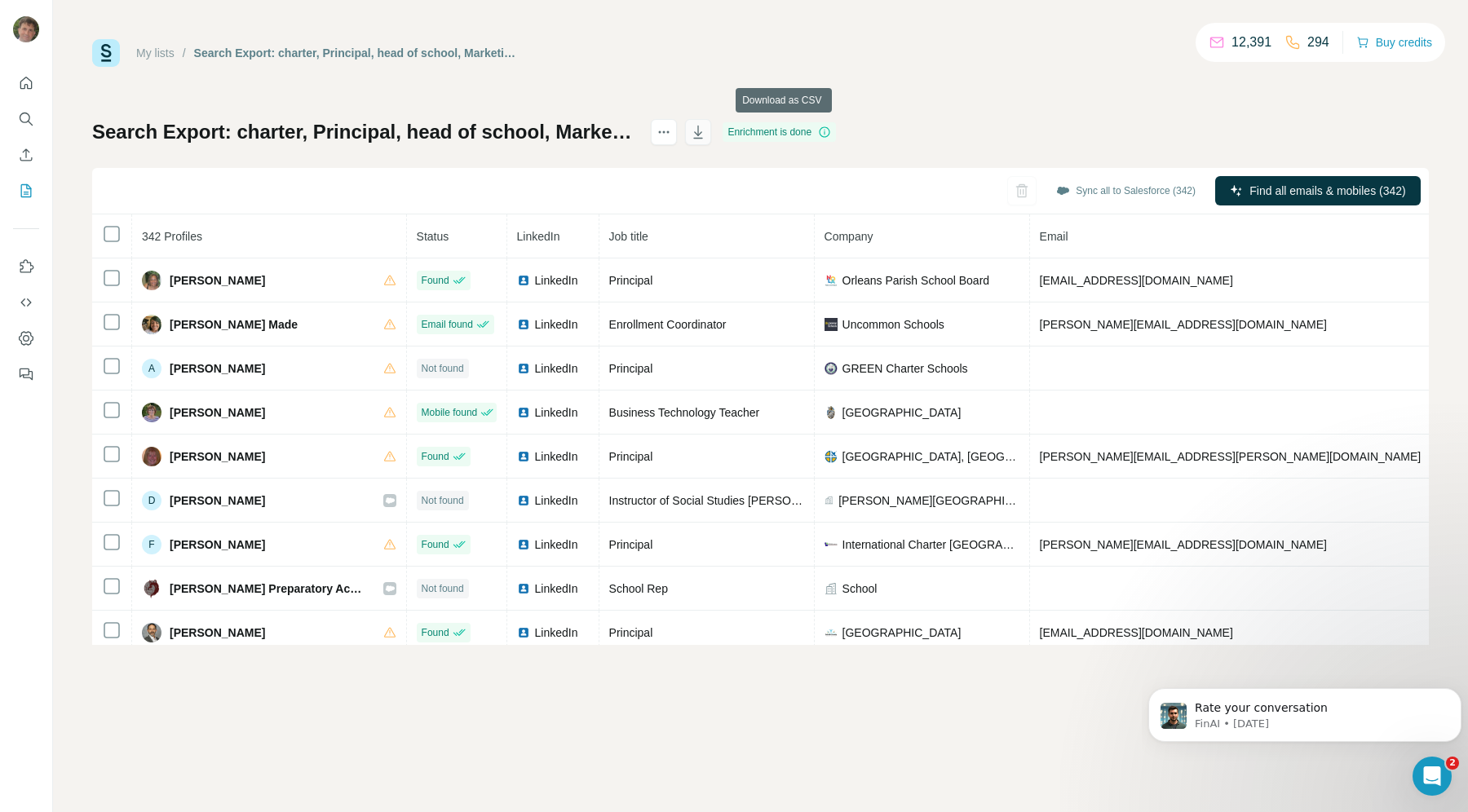
click at [706, 130] on icon "button" at bounding box center [697, 131] width 16 height 16
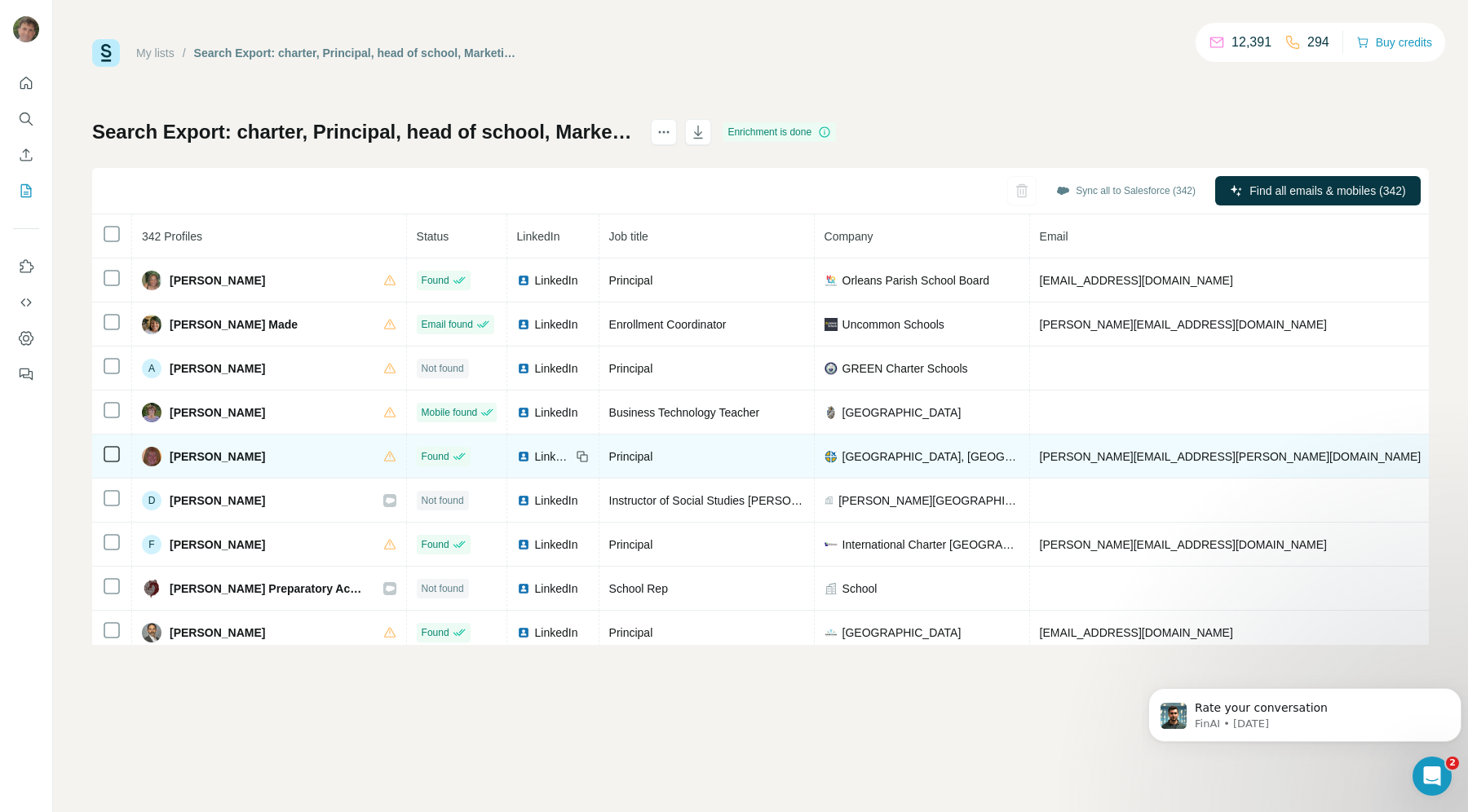
click at [372, 447] on div "Cynthia Bielskie" at bounding box center [269, 456] width 255 height 19
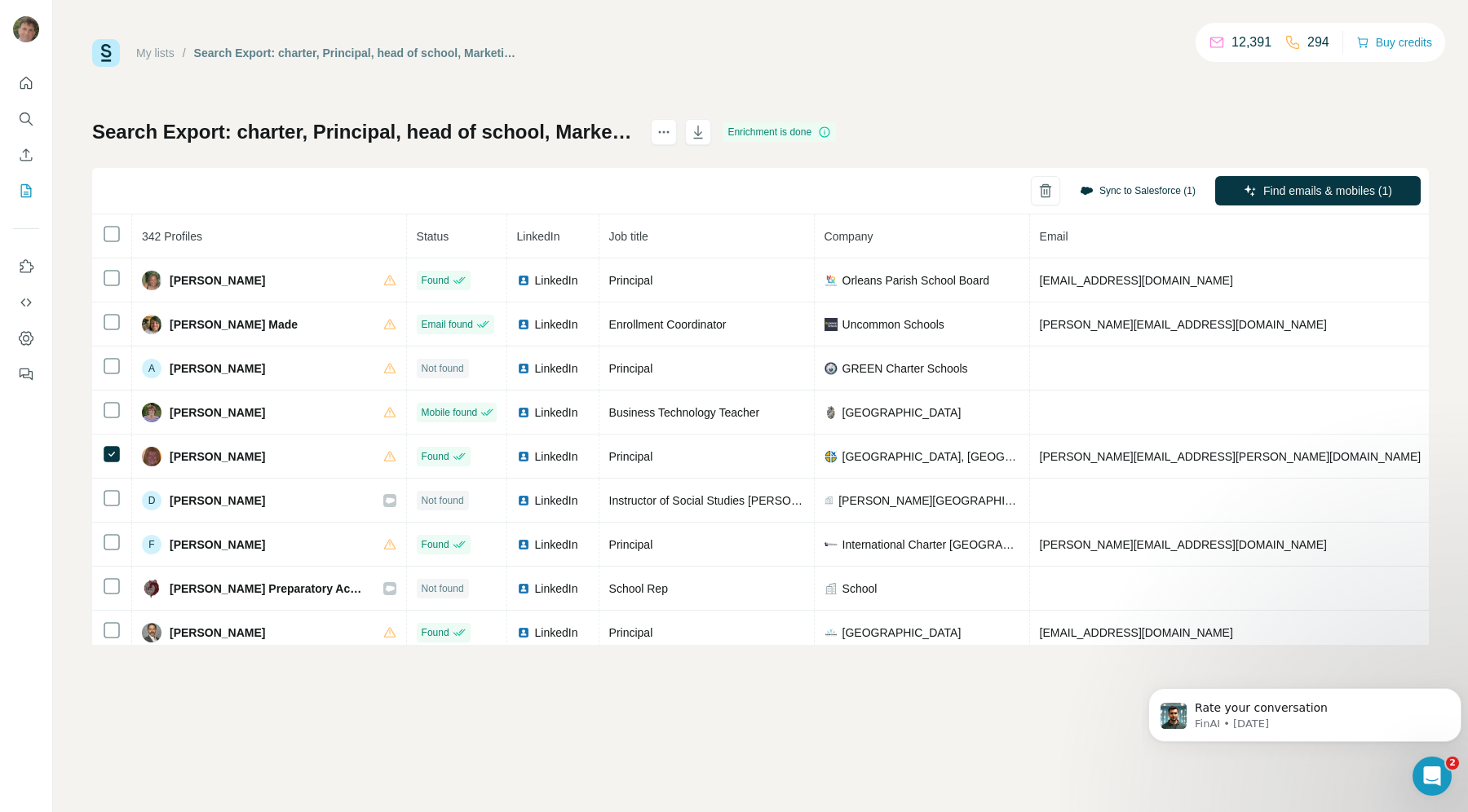
click at [1148, 188] on button "Sync to Salesforce (1)" at bounding box center [1137, 190] width 139 height 24
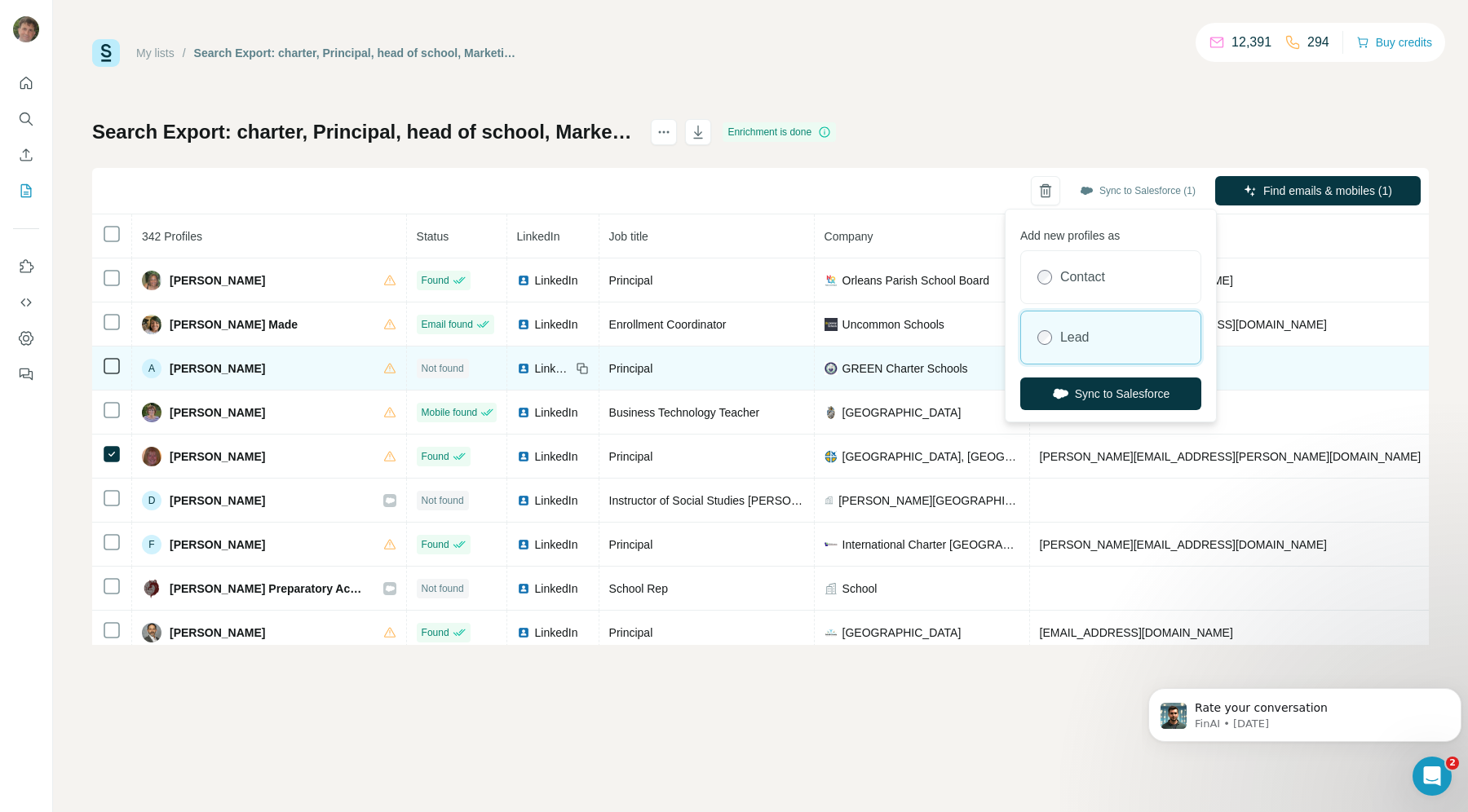
click at [1083, 388] on button "Sync to Salesforce" at bounding box center [1110, 393] width 181 height 33
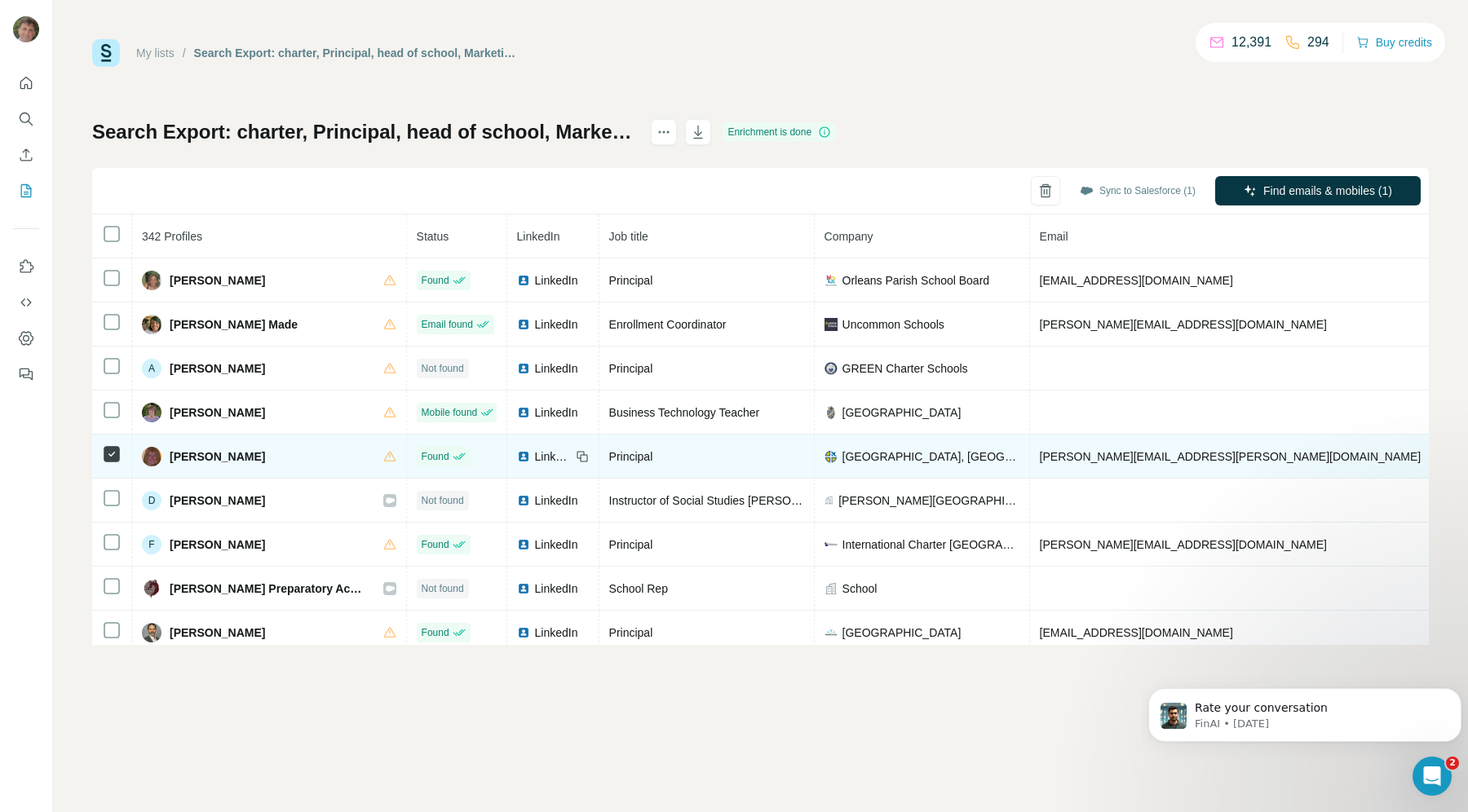
click at [236, 456] on span "Cynthia Bielskie" at bounding box center [217, 456] width 95 height 16
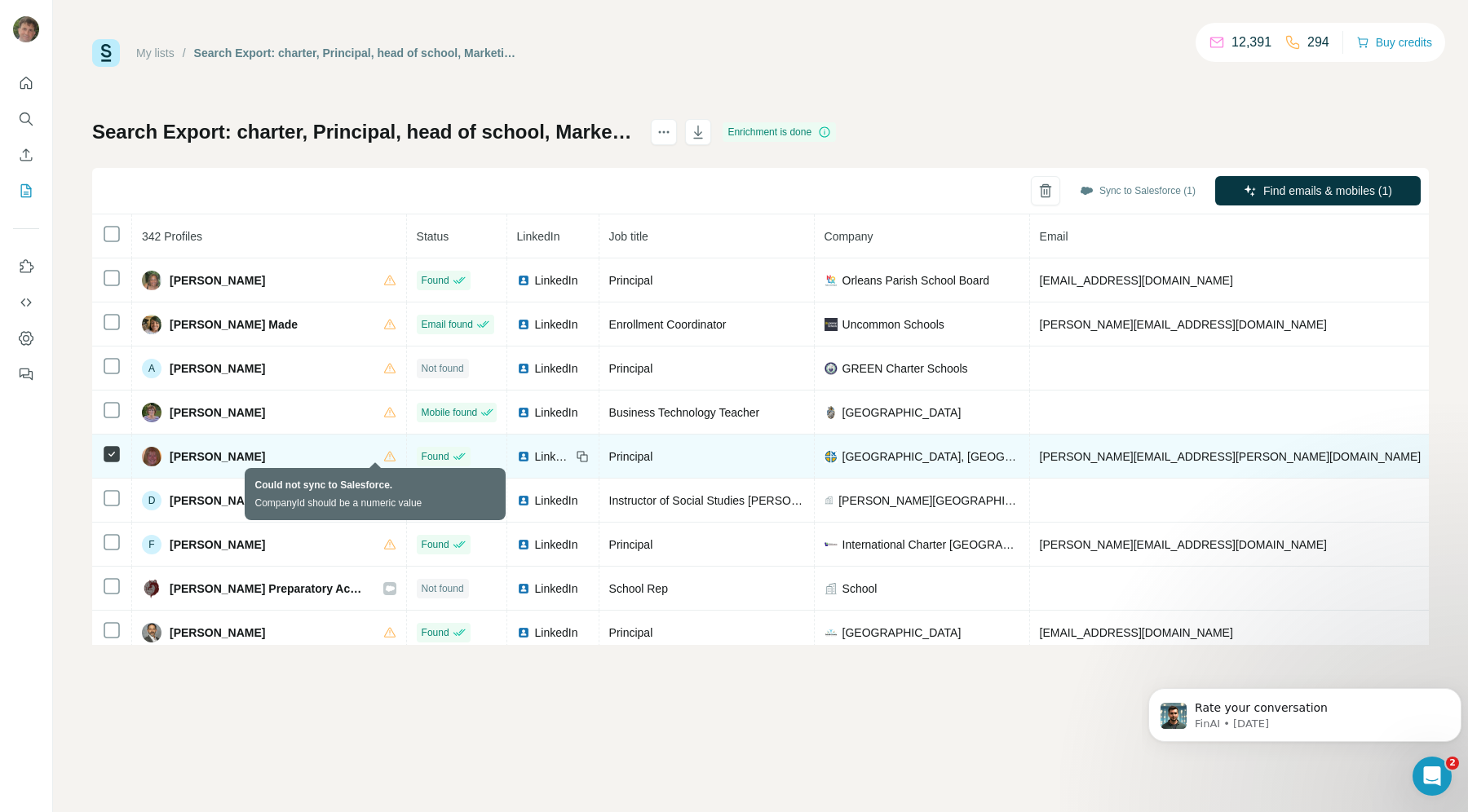
click at [383, 450] on icon at bounding box center [390, 457] width 14 height 14
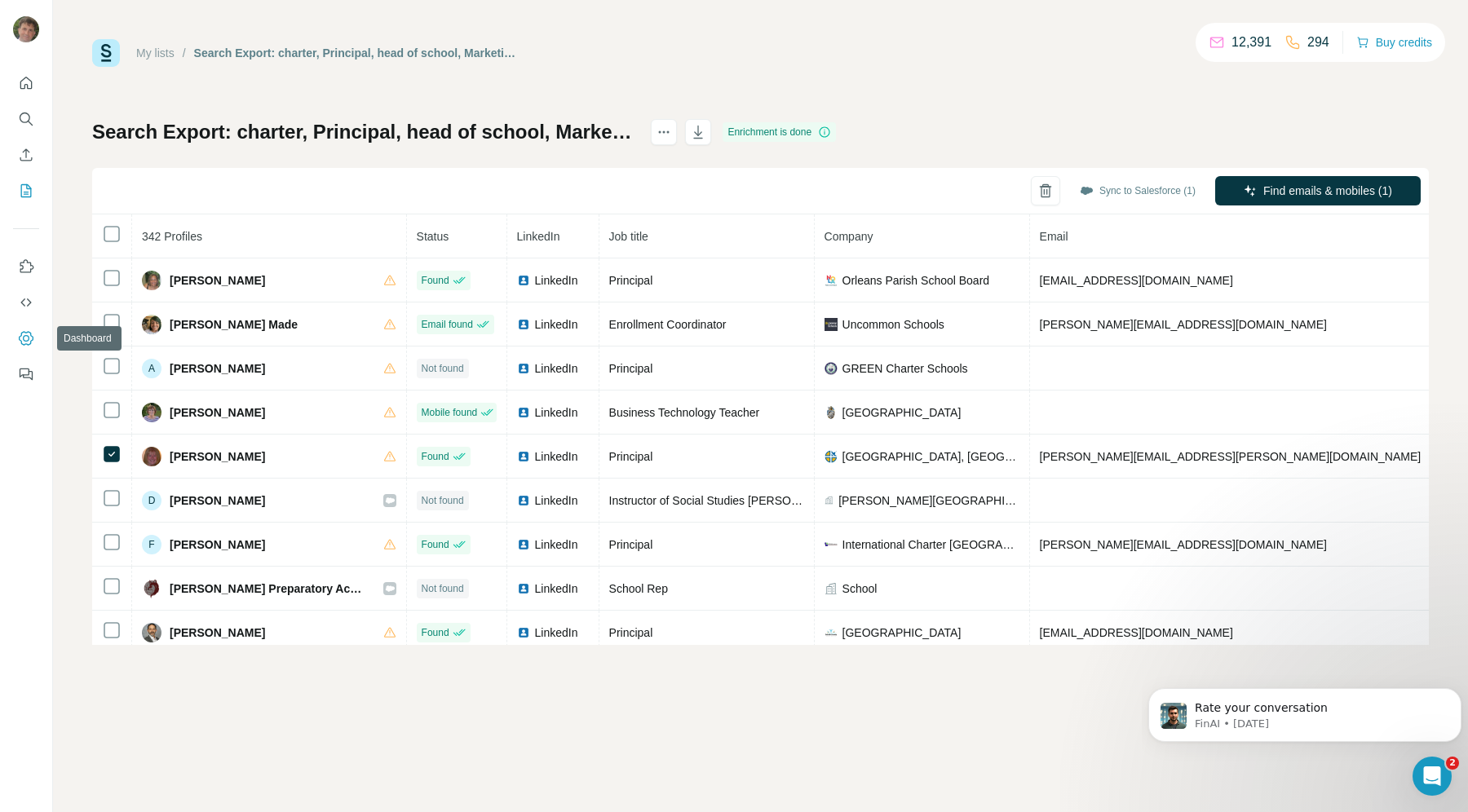
click at [31, 327] on button "Dashboard" at bounding box center [26, 338] width 26 height 29
